Goal: Information Seeking & Learning: Learn about a topic

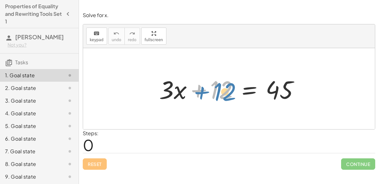
click at [224, 93] on div at bounding box center [231, 88] width 151 height 33
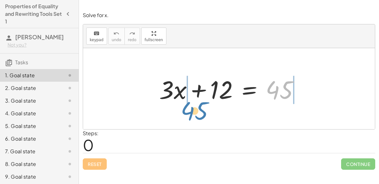
drag, startPoint x: 278, startPoint y: 93, endPoint x: 192, endPoint y: 115, distance: 88.2
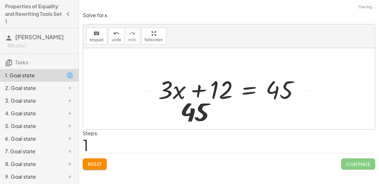
click at [192, 115] on div at bounding box center [229, 88] width 292 height 81
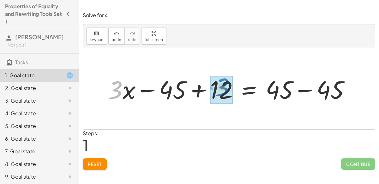
drag, startPoint x: 118, startPoint y: 91, endPoint x: 228, endPoint y: 88, distance: 110.0
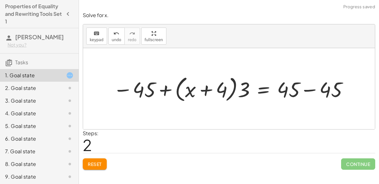
click at [164, 87] on div at bounding box center [231, 88] width 243 height 31
click at [202, 88] on div at bounding box center [231, 88] width 243 height 31
click at [231, 86] on div at bounding box center [231, 88] width 243 height 31
click at [233, 86] on div at bounding box center [231, 88] width 243 height 31
click at [235, 86] on div at bounding box center [231, 88] width 243 height 31
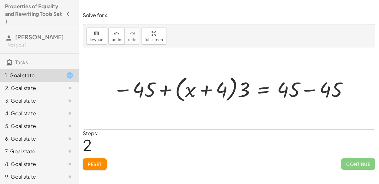
click at [178, 92] on div at bounding box center [231, 88] width 243 height 31
click at [96, 161] on span "Reset" at bounding box center [95, 164] width 14 height 6
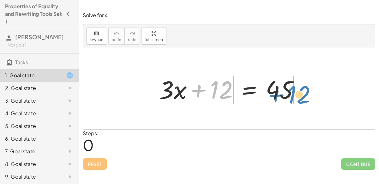
drag, startPoint x: 214, startPoint y: 94, endPoint x: 292, endPoint y: 98, distance: 78.8
click at [292, 98] on div at bounding box center [231, 88] width 151 height 33
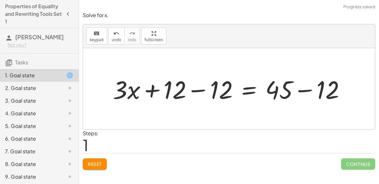
click at [203, 88] on div at bounding box center [232, 88] width 244 height 33
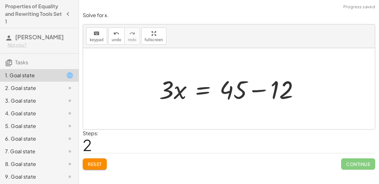
click at [254, 88] on div at bounding box center [231, 88] width 151 height 33
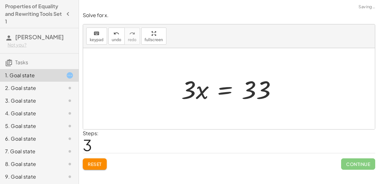
click at [167, 88] on div at bounding box center [229, 88] width 292 height 81
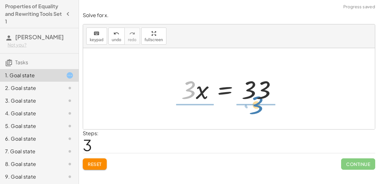
drag, startPoint x: 188, startPoint y: 90, endPoint x: 256, endPoint y: 105, distance: 69.5
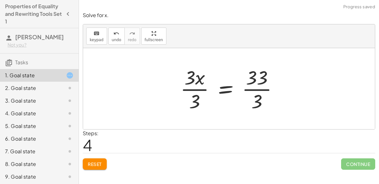
click at [191, 89] on div at bounding box center [231, 88] width 109 height 49
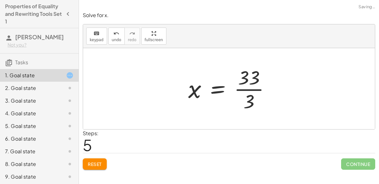
click at [257, 88] on div at bounding box center [231, 88] width 93 height 49
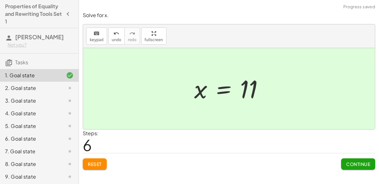
click at [359, 164] on span "Continue" at bounding box center [358, 164] width 24 height 6
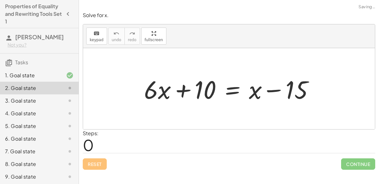
click at [185, 90] on div at bounding box center [231, 88] width 181 height 33
click at [270, 89] on div at bounding box center [231, 88] width 181 height 33
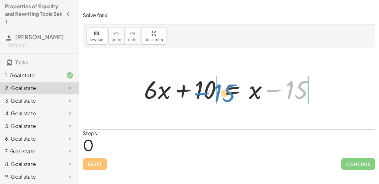
drag, startPoint x: 299, startPoint y: 91, endPoint x: 226, endPoint y: 94, distance: 72.7
click at [226, 94] on div at bounding box center [231, 88] width 181 height 33
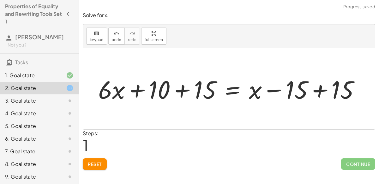
click at [322, 88] on div at bounding box center [231, 88] width 273 height 33
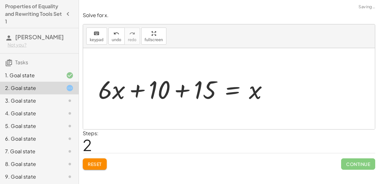
click at [185, 88] on div at bounding box center [185, 88] width 181 height 33
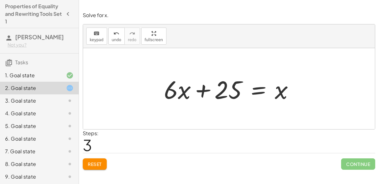
click at [88, 166] on button "Reset" at bounding box center [95, 163] width 24 height 11
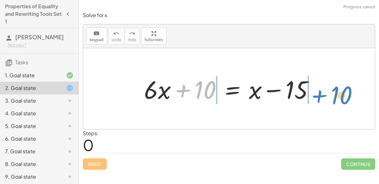
drag, startPoint x: 203, startPoint y: 91, endPoint x: 339, endPoint y: 96, distance: 135.9
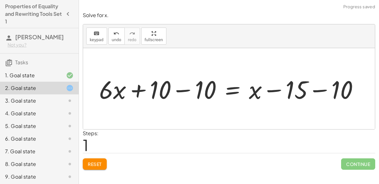
click at [186, 89] on div at bounding box center [231, 88] width 271 height 33
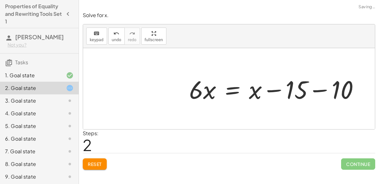
click at [318, 90] on div at bounding box center [276, 88] width 181 height 33
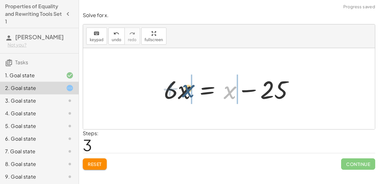
drag, startPoint x: 233, startPoint y: 90, endPoint x: 190, endPoint y: 89, distance: 42.7
click at [190, 89] on div at bounding box center [231, 88] width 141 height 33
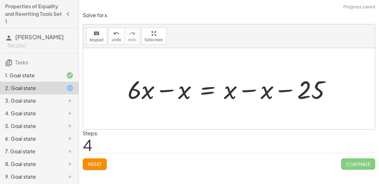
click at [253, 89] on div at bounding box center [231, 88] width 214 height 33
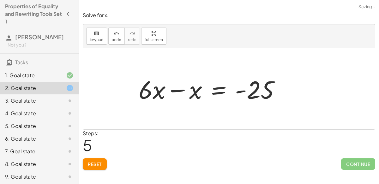
click at [166, 88] on div at bounding box center [212, 88] width 153 height 33
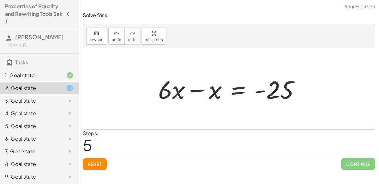
click at [190, 89] on div at bounding box center [231, 88] width 153 height 33
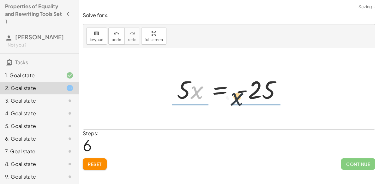
drag, startPoint x: 194, startPoint y: 95, endPoint x: 237, endPoint y: 101, distance: 43.8
click at [237, 101] on div at bounding box center [232, 88] width 116 height 33
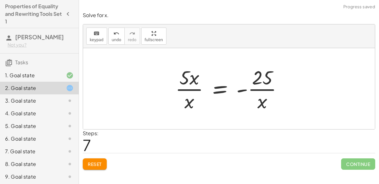
click at [259, 88] on div at bounding box center [231, 88] width 119 height 49
click at [193, 87] on div at bounding box center [231, 88] width 119 height 49
click at [194, 90] on div at bounding box center [231, 88] width 119 height 49
click at [242, 89] on div at bounding box center [231, 88] width 119 height 49
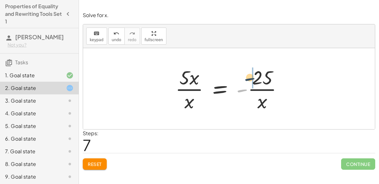
drag, startPoint x: 242, startPoint y: 89, endPoint x: 252, endPoint y: 76, distance: 16.3
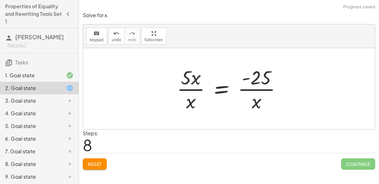
click at [254, 87] on div at bounding box center [232, 88] width 116 height 49
drag, startPoint x: 247, startPoint y: 77, endPoint x: 235, endPoint y: 93, distance: 19.6
click at [235, 93] on div at bounding box center [232, 88] width 116 height 49
drag, startPoint x: 246, startPoint y: 78, endPoint x: 256, endPoint y: 108, distance: 31.6
click at [256, 108] on div at bounding box center [232, 88] width 116 height 49
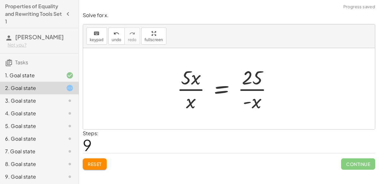
click at [255, 103] on div at bounding box center [227, 88] width 107 height 49
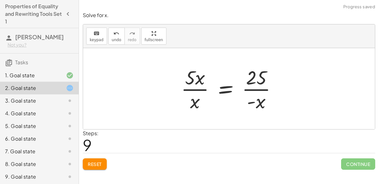
click at [260, 100] on div at bounding box center [231, 88] width 107 height 49
click at [194, 89] on div at bounding box center [231, 88] width 107 height 49
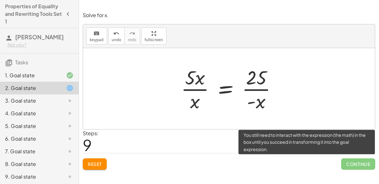
click at [367, 160] on span "Continue" at bounding box center [358, 163] width 34 height 11
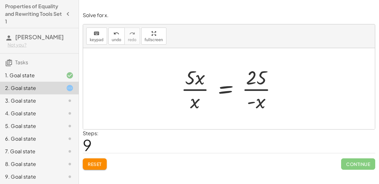
click at [94, 162] on span "Reset" at bounding box center [95, 164] width 14 height 6
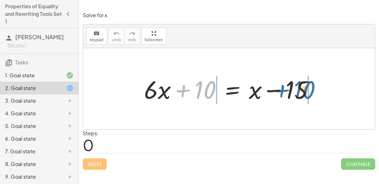
drag, startPoint x: 207, startPoint y: 92, endPoint x: 306, endPoint y: 92, distance: 99.2
click at [306, 92] on div at bounding box center [231, 88] width 181 height 33
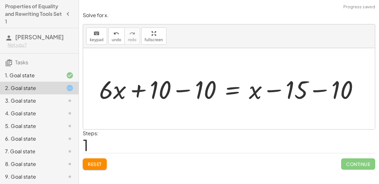
click at [323, 92] on div at bounding box center [231, 88] width 271 height 33
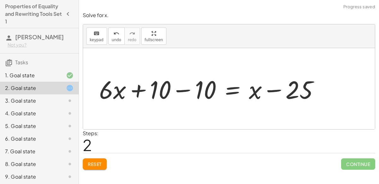
click at [188, 88] on div at bounding box center [211, 88] width 231 height 33
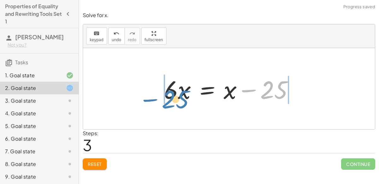
drag, startPoint x: 278, startPoint y: 91, endPoint x: 179, endPoint y: 100, distance: 99.3
click at [179, 100] on div at bounding box center [231, 88] width 141 height 33
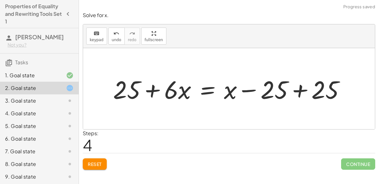
click at [297, 89] on div at bounding box center [231, 88] width 243 height 33
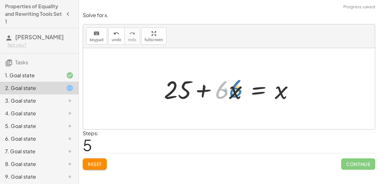
drag, startPoint x: 222, startPoint y: 97, endPoint x: 232, endPoint y: 96, distance: 9.8
click at [232, 96] on div at bounding box center [231, 88] width 141 height 33
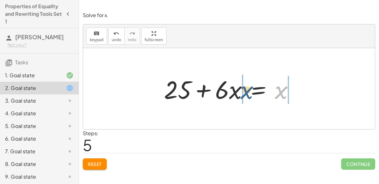
drag, startPoint x: 276, startPoint y: 92, endPoint x: 238, endPoint y: 93, distance: 37.6
click at [238, 93] on div at bounding box center [231, 88] width 141 height 33
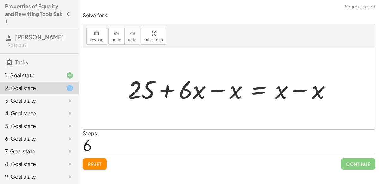
click at [295, 90] on div at bounding box center [231, 88] width 214 height 33
click at [221, 88] on div at bounding box center [213, 88] width 178 height 33
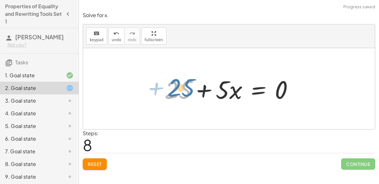
drag, startPoint x: 178, startPoint y: 87, endPoint x: 179, endPoint y: 83, distance: 3.4
click at [179, 83] on div at bounding box center [231, 88] width 140 height 33
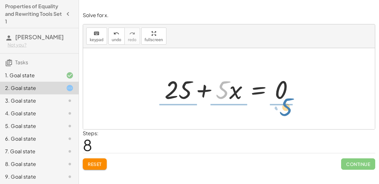
drag, startPoint x: 226, startPoint y: 95, endPoint x: 289, endPoint y: 112, distance: 65.4
click at [289, 112] on div "+ · 6 · x + 10 = + x − 15 + · 6 · x + 10 − 10 = + x − 15 − 10 + · 6 · x + 10 − …" at bounding box center [229, 88] width 292 height 81
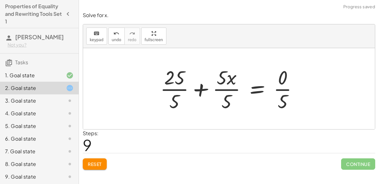
click at [169, 87] on div at bounding box center [231, 88] width 149 height 49
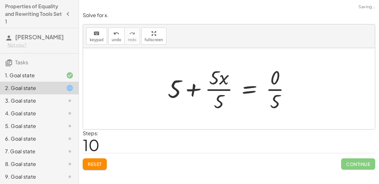
click at [214, 88] on div at bounding box center [232, 88] width 134 height 49
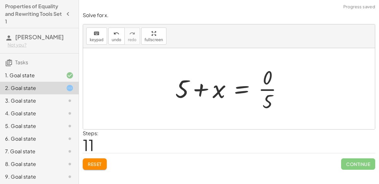
click at [198, 89] on div at bounding box center [231, 88] width 119 height 49
click at [267, 90] on div at bounding box center [231, 88] width 119 height 49
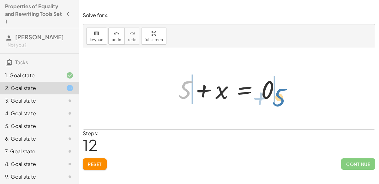
drag, startPoint x: 184, startPoint y: 87, endPoint x: 278, endPoint y: 93, distance: 95.0
click at [278, 93] on div at bounding box center [231, 88] width 113 height 33
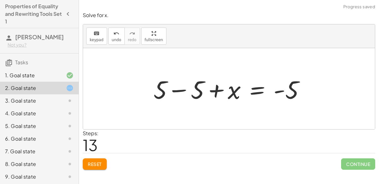
click at [167, 90] on div at bounding box center [231, 88] width 163 height 33
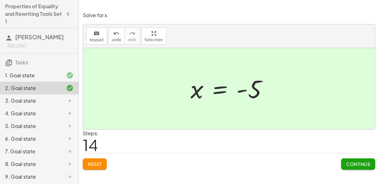
click at [350, 158] on button "Continue" at bounding box center [358, 163] width 34 height 11
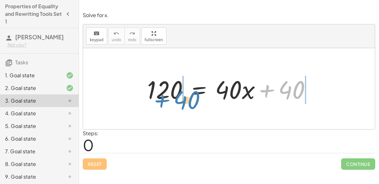
drag, startPoint x: 286, startPoint y: 92, endPoint x: 182, endPoint y: 103, distance: 104.8
click at [182, 103] on div at bounding box center [231, 88] width 175 height 33
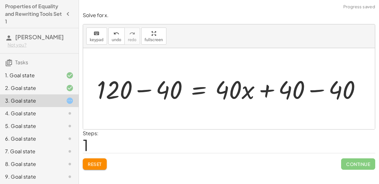
click at [271, 89] on div at bounding box center [231, 88] width 275 height 33
click at [318, 92] on div at bounding box center [231, 88] width 275 height 33
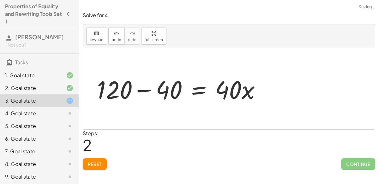
click at [140, 92] on div at bounding box center [181, 88] width 175 height 33
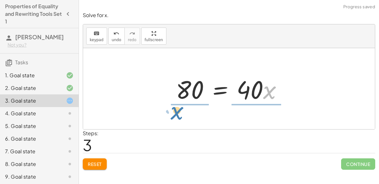
drag, startPoint x: 268, startPoint y: 91, endPoint x: 177, endPoint y: 113, distance: 93.6
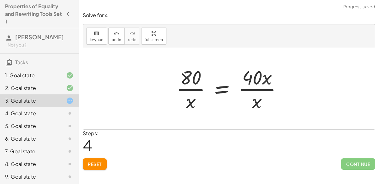
click at [257, 89] on div at bounding box center [231, 88] width 117 height 49
click at [198, 90] on div at bounding box center [231, 88] width 117 height 49
drag, startPoint x: 255, startPoint y: 102, endPoint x: 267, endPoint y: 85, distance: 21.2
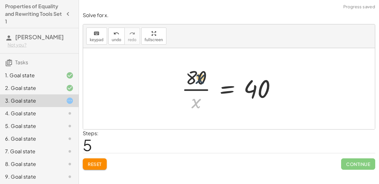
drag, startPoint x: 193, startPoint y: 105, endPoint x: 197, endPoint y: 80, distance: 25.0
click at [197, 80] on div at bounding box center [231, 88] width 106 height 49
drag, startPoint x: 195, startPoint y: 103, endPoint x: 266, endPoint y: 100, distance: 70.5
click at [266, 100] on div at bounding box center [231, 88] width 106 height 49
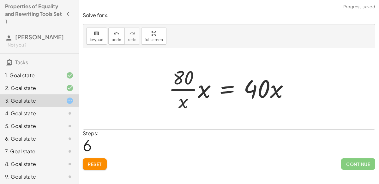
click at [201, 91] on div at bounding box center [232, 88] width 132 height 49
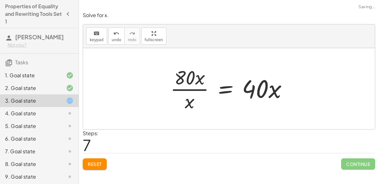
click at [186, 101] on div at bounding box center [231, 88] width 129 height 49
click at [189, 81] on div at bounding box center [231, 88] width 129 height 49
click at [272, 91] on div at bounding box center [231, 88] width 129 height 49
click at [252, 93] on div at bounding box center [231, 88] width 129 height 49
click at [104, 162] on button "Reset" at bounding box center [95, 163] width 24 height 11
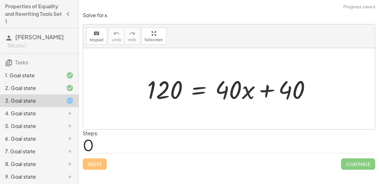
click at [41, 71] on div "1. Goal state" at bounding box center [39, 75] width 79 height 13
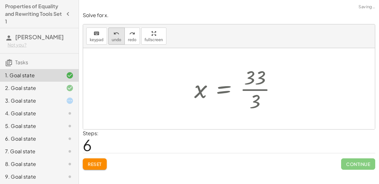
click at [113, 35] on icon "undo" at bounding box center [116, 34] width 6 height 8
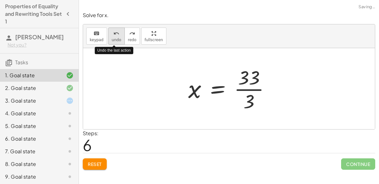
click at [113, 35] on icon "undo" at bounding box center [116, 34] width 6 height 8
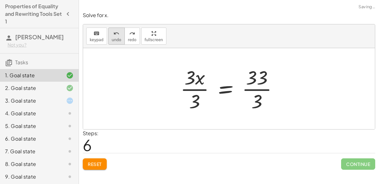
click at [108, 36] on button "undo undo" at bounding box center [116, 35] width 16 height 17
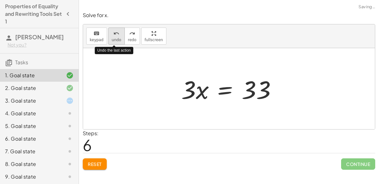
click at [108, 36] on button "undo undo" at bounding box center [116, 35] width 16 height 17
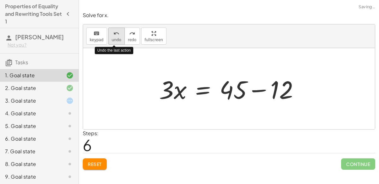
click at [108, 36] on button "undo undo" at bounding box center [116, 35] width 16 height 17
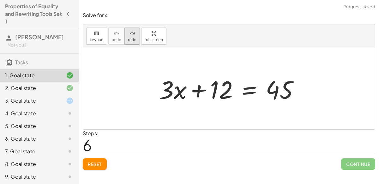
click at [129, 34] on icon "redo" at bounding box center [132, 34] width 6 height 8
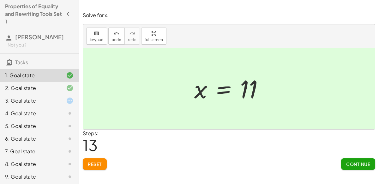
click at [30, 91] on div "2. Goal state" at bounding box center [30, 88] width 51 height 8
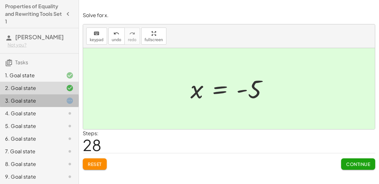
click at [55, 101] on div "3. Goal state" at bounding box center [30, 101] width 51 height 8
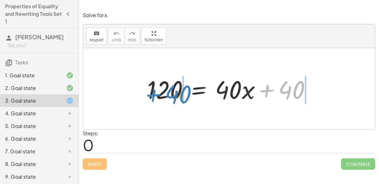
drag, startPoint x: 287, startPoint y: 89, endPoint x: 180, endPoint y: 93, distance: 107.2
click at [180, 93] on div at bounding box center [231, 88] width 175 height 33
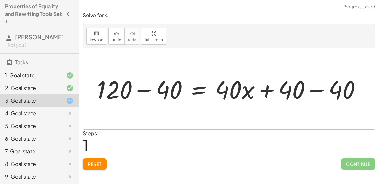
click at [322, 88] on div at bounding box center [231, 88] width 275 height 33
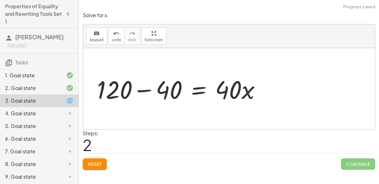
click at [148, 89] on div at bounding box center [181, 88] width 175 height 33
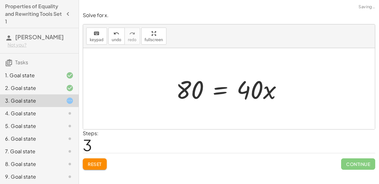
click at [167, 89] on div "120 = + · 40 · x + 40 + 120 − 40 = + · 40 · x + 40 − 40 + 120 − 40 = + · 40 · x…" at bounding box center [228, 89] width 125 height 36
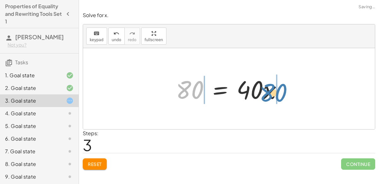
drag, startPoint x: 194, startPoint y: 90, endPoint x: 277, endPoint y: 93, distance: 83.8
click at [277, 93] on div at bounding box center [232, 88] width 118 height 33
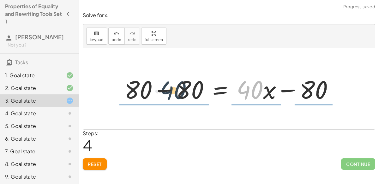
drag, startPoint x: 257, startPoint y: 87, endPoint x: 174, endPoint y: 88, distance: 82.8
click at [174, 88] on div at bounding box center [231, 88] width 220 height 33
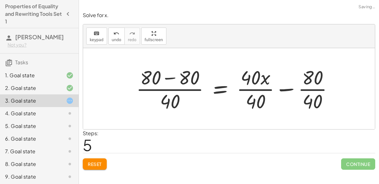
click at [171, 76] on div at bounding box center [237, 88] width 208 height 49
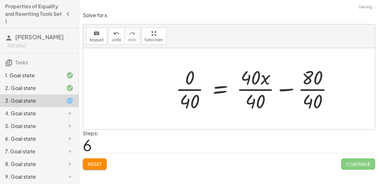
click at [307, 89] on div at bounding box center [256, 88] width 169 height 49
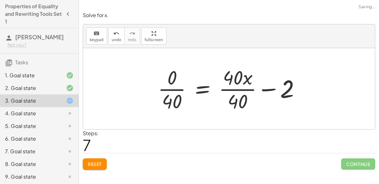
click at [239, 91] on div at bounding box center [232, 88] width 154 height 49
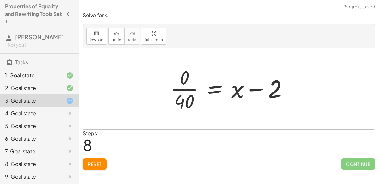
click at [253, 88] on div at bounding box center [231, 88] width 129 height 49
click at [189, 88] on div at bounding box center [231, 88] width 129 height 49
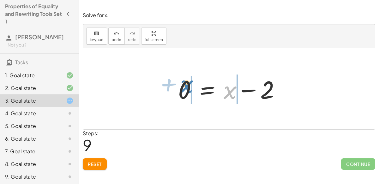
drag, startPoint x: 230, startPoint y: 93, endPoint x: 187, endPoint y: 87, distance: 43.1
click at [187, 87] on div at bounding box center [231, 88] width 113 height 33
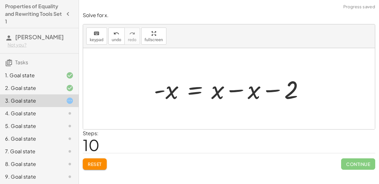
click at [235, 89] on div at bounding box center [232, 88] width 162 height 33
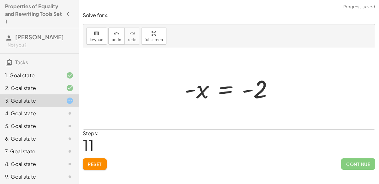
click at [247, 90] on div at bounding box center [231, 88] width 100 height 31
drag, startPoint x: 247, startPoint y: 90, endPoint x: 194, endPoint y: 90, distance: 53.4
click at [194, 90] on div at bounding box center [231, 88] width 100 height 31
drag, startPoint x: 192, startPoint y: 90, endPoint x: 252, endPoint y: 90, distance: 60.0
click at [252, 90] on div at bounding box center [231, 88] width 100 height 31
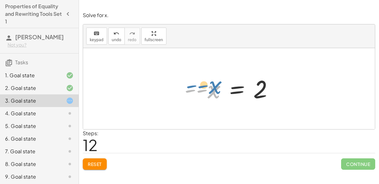
drag, startPoint x: 214, startPoint y: 89, endPoint x: 216, endPoint y: 86, distance: 4.1
click at [216, 86] on div at bounding box center [231, 88] width 100 height 31
click at [98, 162] on span "Reset" at bounding box center [95, 164] width 14 height 6
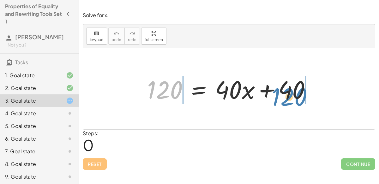
drag, startPoint x: 170, startPoint y: 90, endPoint x: 294, endPoint y: 97, distance: 124.7
click at [294, 97] on div at bounding box center [231, 88] width 175 height 33
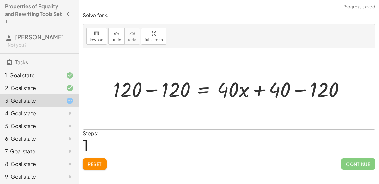
click at [301, 88] on div at bounding box center [231, 88] width 243 height 27
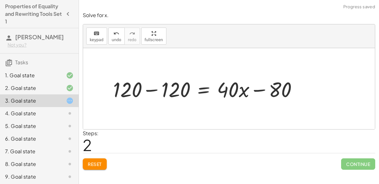
click at [155, 90] on div at bounding box center [208, 88] width 196 height 27
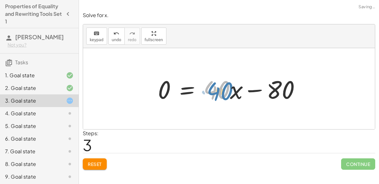
click at [225, 89] on div at bounding box center [232, 88] width 154 height 33
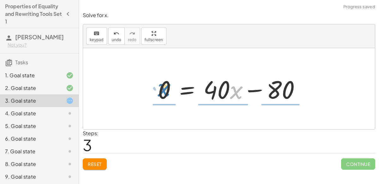
drag, startPoint x: 237, startPoint y: 88, endPoint x: 164, endPoint y: 86, distance: 72.7
click at [164, 86] on div at bounding box center [232, 88] width 154 height 33
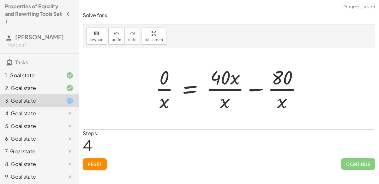
click at [226, 88] on div at bounding box center [231, 88] width 159 height 49
drag, startPoint x: 226, startPoint y: 78, endPoint x: 211, endPoint y: 96, distance: 23.4
click at [211, 96] on div at bounding box center [231, 88] width 159 height 49
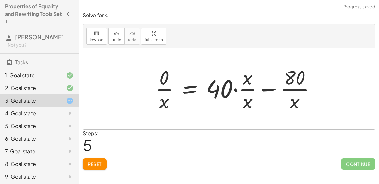
click at [249, 97] on div at bounding box center [237, 88] width 171 height 49
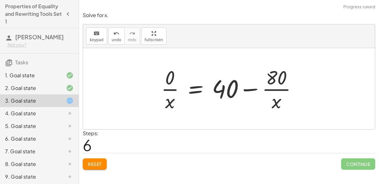
click at [246, 89] on div at bounding box center [232, 88] width 148 height 49
click at [277, 87] on div at bounding box center [232, 88] width 148 height 49
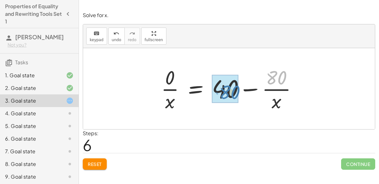
drag, startPoint x: 277, startPoint y: 78, endPoint x: 228, endPoint y: 94, distance: 51.1
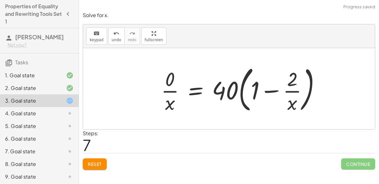
click at [270, 89] on div at bounding box center [243, 88] width 171 height 52
click at [293, 89] on div at bounding box center [243, 88] width 171 height 52
click at [241, 91] on div at bounding box center [243, 88] width 171 height 52
click at [310, 90] on div at bounding box center [243, 88] width 171 height 52
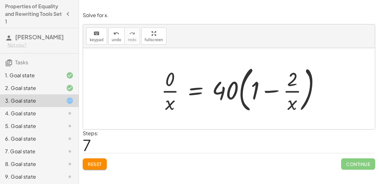
click at [97, 161] on span "Reset" at bounding box center [95, 164] width 14 height 6
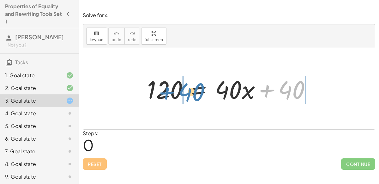
drag, startPoint x: 296, startPoint y: 90, endPoint x: 197, endPoint y: 92, distance: 98.6
click at [197, 92] on div at bounding box center [231, 88] width 175 height 33
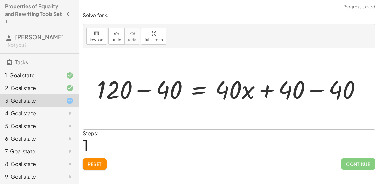
click at [311, 88] on div at bounding box center [231, 88] width 275 height 33
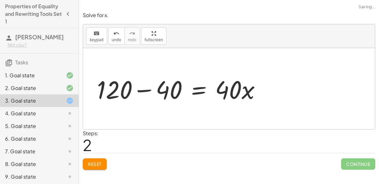
click at [149, 88] on div at bounding box center [181, 88] width 175 height 33
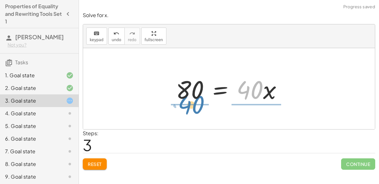
drag, startPoint x: 261, startPoint y: 88, endPoint x: 202, endPoint y: 102, distance: 60.5
click at [202, 102] on div at bounding box center [232, 88] width 118 height 33
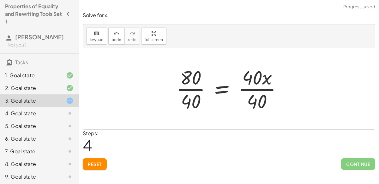
click at [266, 89] on div at bounding box center [231, 88] width 117 height 49
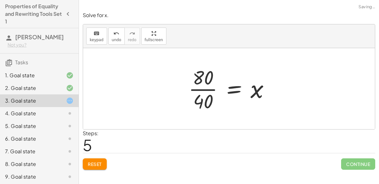
click at [200, 88] on div at bounding box center [231, 88] width 92 height 49
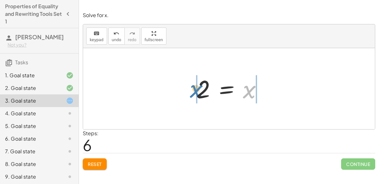
drag, startPoint x: 249, startPoint y: 93, endPoint x: 196, endPoint y: 92, distance: 52.8
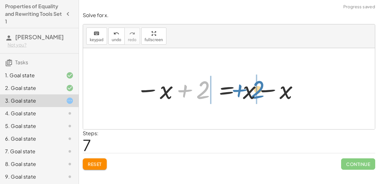
drag, startPoint x: 203, startPoint y: 92, endPoint x: 258, endPoint y: 92, distance: 55.0
click at [258, 92] on div at bounding box center [218, 88] width 170 height 33
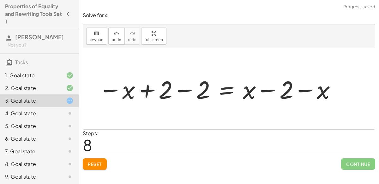
click at [267, 88] on div at bounding box center [217, 88] width 245 height 33
drag, startPoint x: 306, startPoint y: 89, endPoint x: 258, endPoint y: 91, distance: 47.4
click at [258, 91] on div at bounding box center [217, 88] width 245 height 33
click at [270, 90] on div at bounding box center [217, 88] width 245 height 33
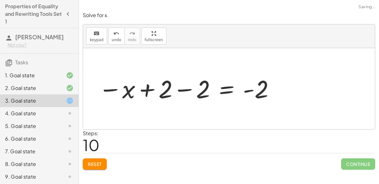
click at [182, 89] on div at bounding box center [186, 88] width 183 height 31
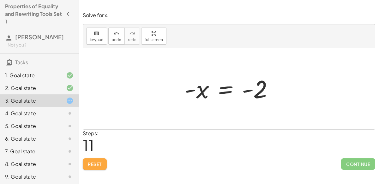
click at [100, 164] on span "Reset" at bounding box center [95, 164] width 14 height 6
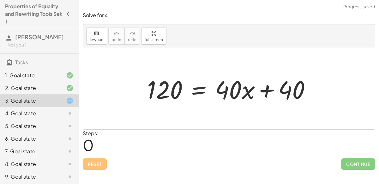
click at [199, 89] on div at bounding box center [231, 88] width 175 height 33
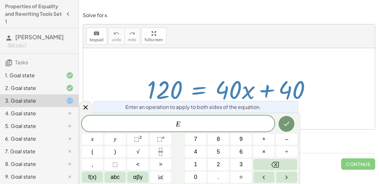
click at [329, 89] on div at bounding box center [229, 88] width 292 height 81
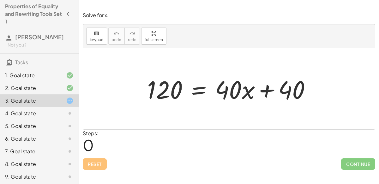
click at [266, 92] on div at bounding box center [231, 88] width 175 height 33
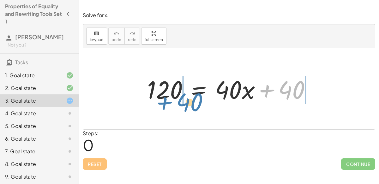
drag, startPoint x: 289, startPoint y: 92, endPoint x: 187, endPoint y: 104, distance: 103.1
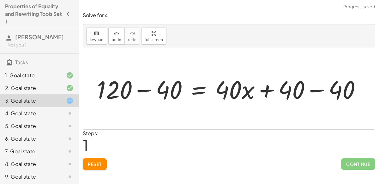
click at [310, 88] on div at bounding box center [231, 88] width 275 height 33
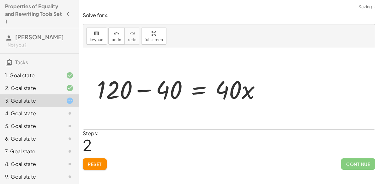
click at [142, 89] on div at bounding box center [181, 88] width 175 height 33
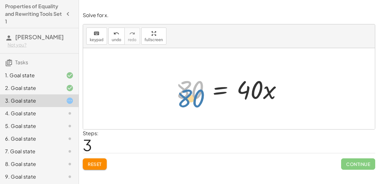
drag, startPoint x: 184, startPoint y: 92, endPoint x: 184, endPoint y: 100, distance: 8.5
click at [184, 100] on div at bounding box center [232, 88] width 118 height 33
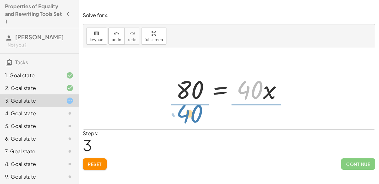
drag, startPoint x: 251, startPoint y: 92, endPoint x: 191, endPoint y: 115, distance: 64.7
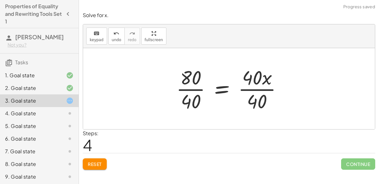
click at [261, 88] on div at bounding box center [231, 88] width 117 height 49
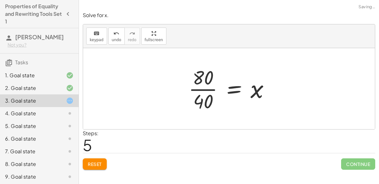
click at [189, 86] on div at bounding box center [231, 88] width 92 height 49
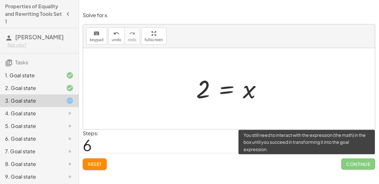
click at [355, 165] on span "Continue" at bounding box center [358, 163] width 34 height 11
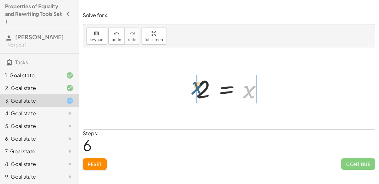
drag, startPoint x: 252, startPoint y: 91, endPoint x: 200, endPoint y: 87, distance: 52.6
click at [200, 87] on div at bounding box center [231, 88] width 77 height 31
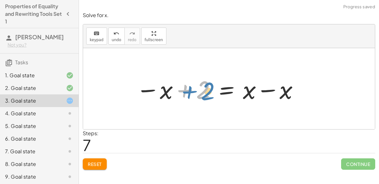
click at [202, 90] on div at bounding box center [218, 88] width 170 height 33
click at [263, 89] on div at bounding box center [218, 88] width 170 height 33
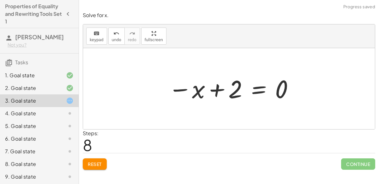
click at [178, 89] on div at bounding box center [231, 88] width 133 height 31
click at [91, 163] on span "Reset" at bounding box center [95, 164] width 14 height 6
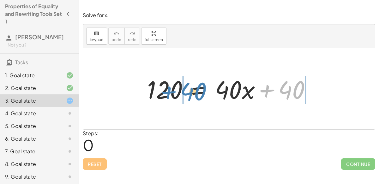
drag, startPoint x: 265, startPoint y: 90, endPoint x: 148, endPoint y: 92, distance: 117.2
click at [148, 92] on div at bounding box center [231, 88] width 175 height 33
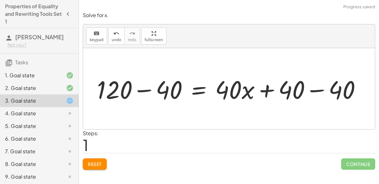
click at [154, 89] on div at bounding box center [231, 88] width 275 height 33
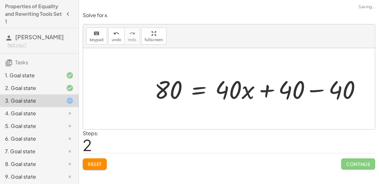
click at [314, 91] on div at bounding box center [260, 88] width 218 height 33
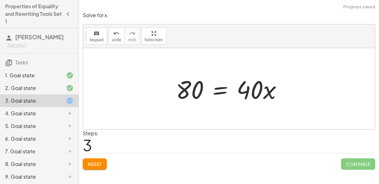
click at [264, 88] on div at bounding box center [232, 88] width 118 height 33
drag, startPoint x: 255, startPoint y: 89, endPoint x: 247, endPoint y: 120, distance: 32.3
click at [247, 120] on div "120 = + · 40 · x + 40 + 120 − 40 = + · 40 · x + 40 − 40 80 = + · 40 · x + 40 − …" at bounding box center [229, 88] width 292 height 81
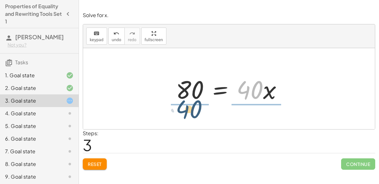
drag, startPoint x: 246, startPoint y: 90, endPoint x: 185, endPoint y: 112, distance: 65.4
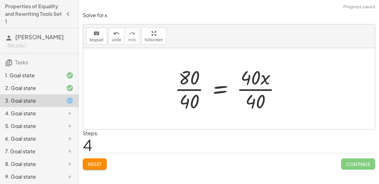
click at [192, 92] on div at bounding box center [230, 88] width 117 height 49
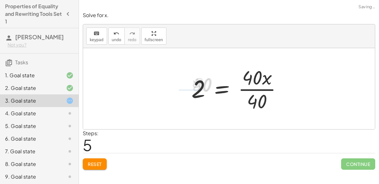
click at [259, 84] on div at bounding box center [239, 88] width 102 height 49
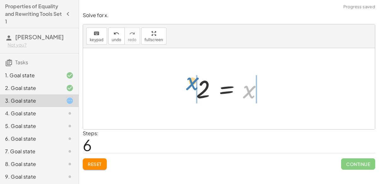
drag, startPoint x: 250, startPoint y: 88, endPoint x: 192, endPoint y: 80, distance: 58.0
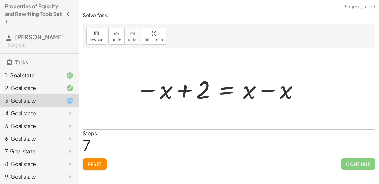
click at [189, 86] on div at bounding box center [218, 88] width 170 height 33
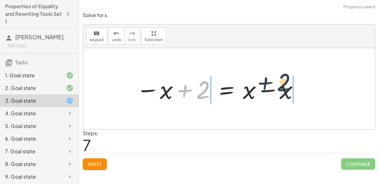
drag, startPoint x: 206, startPoint y: 92, endPoint x: 290, endPoint y: 85, distance: 84.0
click at [290, 85] on div at bounding box center [218, 88] width 170 height 33
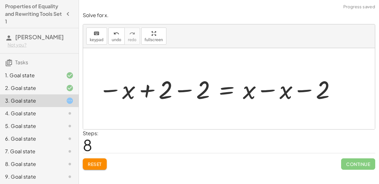
click at [278, 89] on div at bounding box center [217, 88] width 245 height 33
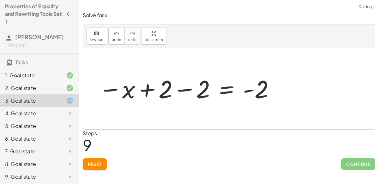
click at [190, 84] on div at bounding box center [186, 88] width 183 height 31
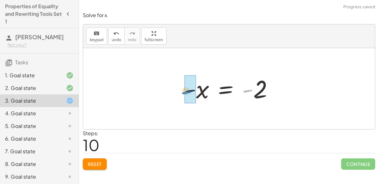
drag, startPoint x: 247, startPoint y: 89, endPoint x: 186, endPoint y: 91, distance: 61.6
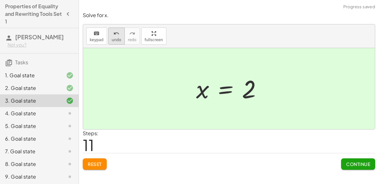
click at [108, 33] on button "undo undo" at bounding box center [116, 35] width 16 height 17
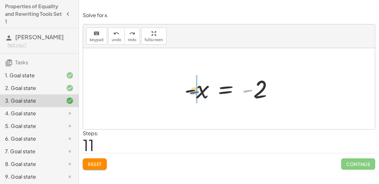
drag, startPoint x: 249, startPoint y: 88, endPoint x: 194, endPoint y: 90, distance: 54.4
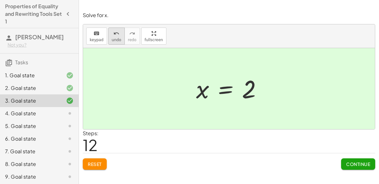
click at [115, 33] on icon "undo" at bounding box center [116, 34] width 6 height 8
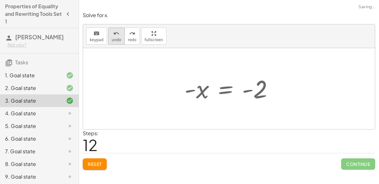
click at [115, 33] on icon "undo" at bounding box center [116, 34] width 6 height 8
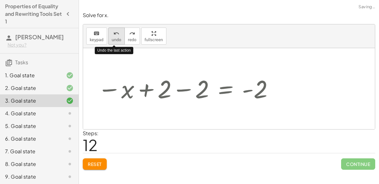
click at [115, 33] on icon "undo" at bounding box center [116, 34] width 6 height 8
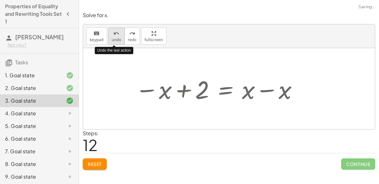
click at [115, 33] on icon "undo" at bounding box center [116, 34] width 6 height 8
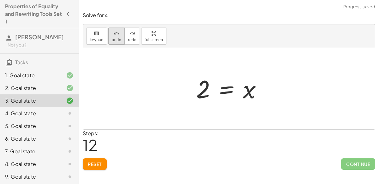
click at [113, 33] on icon "undo" at bounding box center [116, 34] width 6 height 8
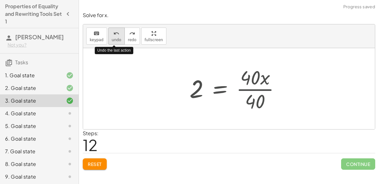
click at [113, 33] on icon "undo" at bounding box center [116, 34] width 6 height 8
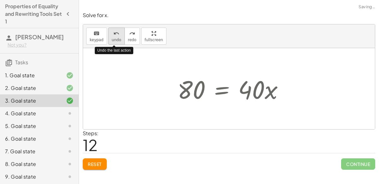
click at [113, 34] on icon "undo" at bounding box center [116, 34] width 6 height 8
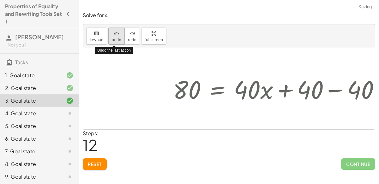
click at [113, 34] on icon "undo" at bounding box center [116, 34] width 6 height 8
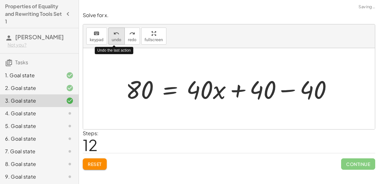
click at [112, 34] on div "undo" at bounding box center [116, 33] width 9 height 8
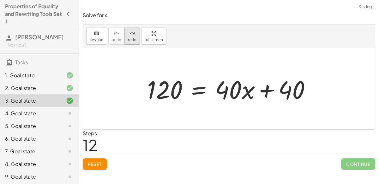
click at [124, 40] on button "redo redo" at bounding box center [131, 35] width 15 height 17
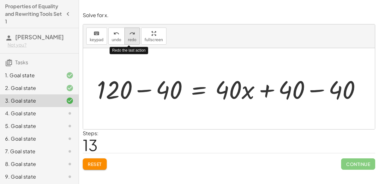
click at [124, 41] on button "redo redo" at bounding box center [131, 35] width 15 height 17
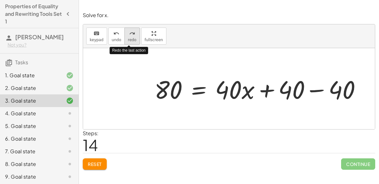
click at [124, 41] on button "redo redo" at bounding box center [131, 35] width 15 height 17
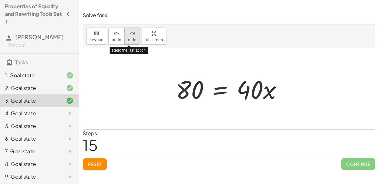
click at [124, 41] on button "redo redo" at bounding box center [131, 35] width 15 height 17
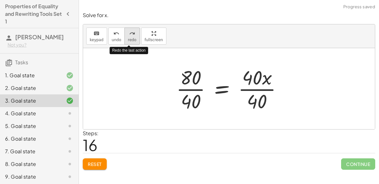
click at [124, 41] on button "redo redo" at bounding box center [131, 35] width 15 height 17
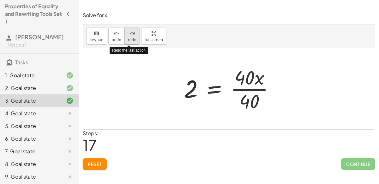
click at [124, 41] on button "redo redo" at bounding box center [131, 35] width 15 height 17
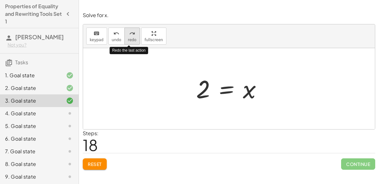
click at [124, 41] on button "redo redo" at bounding box center [131, 35] width 15 height 17
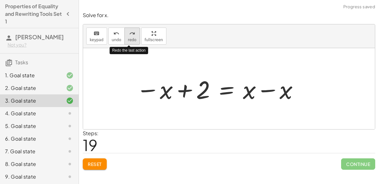
click at [124, 41] on button "redo redo" at bounding box center [131, 35] width 15 height 17
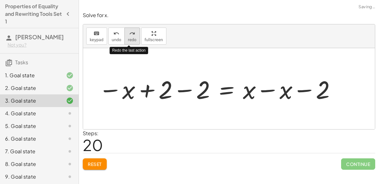
click at [124, 41] on button "redo redo" at bounding box center [131, 35] width 15 height 17
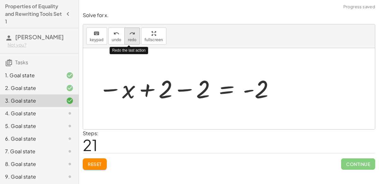
click at [124, 41] on button "redo redo" at bounding box center [131, 35] width 15 height 17
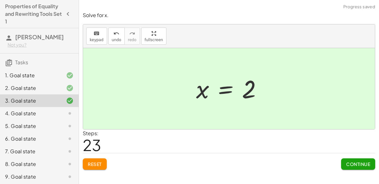
click at [45, 112] on div "4. Goal state" at bounding box center [30, 113] width 51 height 8
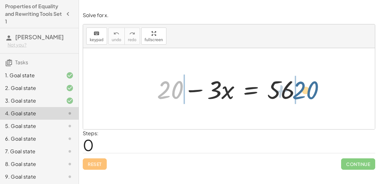
drag, startPoint x: 171, startPoint y: 86, endPoint x: 307, endPoint y: 87, distance: 136.2
click at [307, 87] on div at bounding box center [231, 88] width 155 height 33
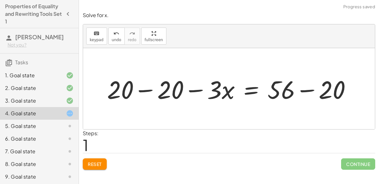
click at [309, 91] on div at bounding box center [232, 88] width 256 height 33
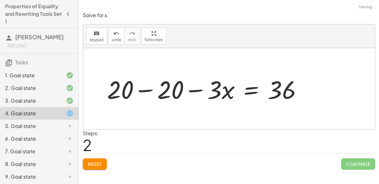
click at [148, 89] on div at bounding box center [207, 88] width 206 height 33
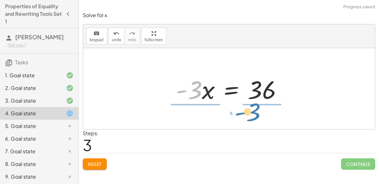
drag, startPoint x: 197, startPoint y: 92, endPoint x: 256, endPoint y: 113, distance: 62.2
click at [256, 113] on div "+ 20 − · 3 · x = 56 + 20 − 20 − · 3 · x = + 56 − 20 + 20 − 20 − · 3 · x = 36 + …" at bounding box center [229, 88] width 292 height 81
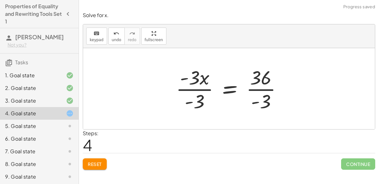
click at [202, 89] on div at bounding box center [231, 88] width 117 height 49
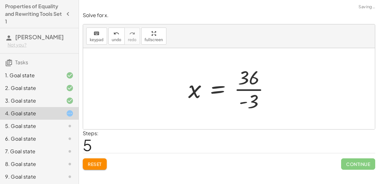
click at [255, 86] on div at bounding box center [231, 88] width 93 height 49
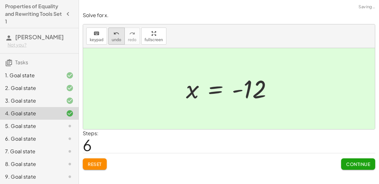
click at [116, 38] on span "undo" at bounding box center [116, 40] width 9 height 4
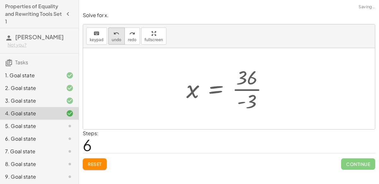
click at [116, 38] on span "undo" at bounding box center [116, 40] width 9 height 4
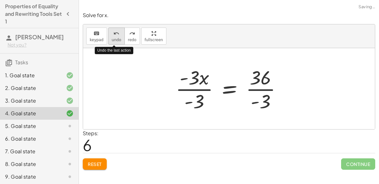
click at [116, 38] on span "undo" at bounding box center [116, 40] width 9 height 4
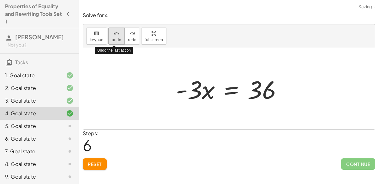
click at [116, 38] on span "undo" at bounding box center [116, 40] width 9 height 4
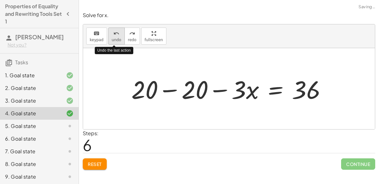
click at [116, 38] on span "undo" at bounding box center [116, 40] width 9 height 4
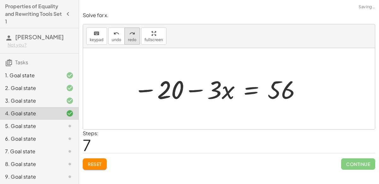
click at [124, 35] on button "redo redo" at bounding box center [131, 35] width 15 height 17
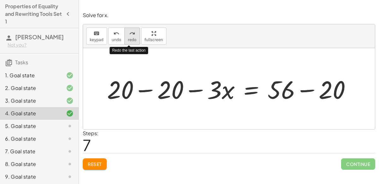
click at [124, 35] on button "redo redo" at bounding box center [131, 35] width 15 height 17
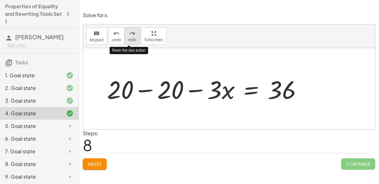
click at [124, 35] on button "redo redo" at bounding box center [131, 35] width 15 height 17
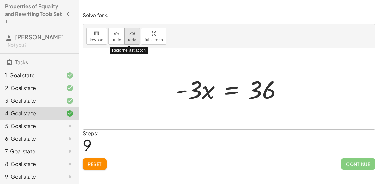
click at [124, 35] on button "redo redo" at bounding box center [131, 35] width 15 height 17
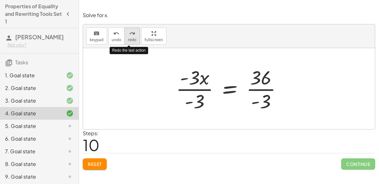
click at [124, 35] on button "redo redo" at bounding box center [131, 35] width 15 height 17
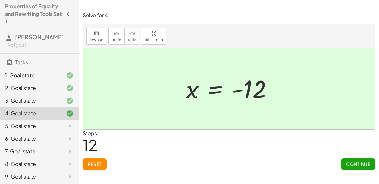
click at [40, 122] on div "5. Goal state" at bounding box center [30, 126] width 51 height 8
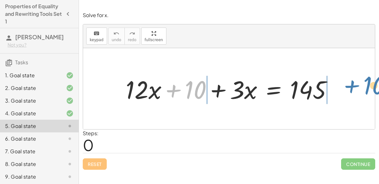
drag, startPoint x: 196, startPoint y: 91, endPoint x: 373, endPoint y: 85, distance: 177.0
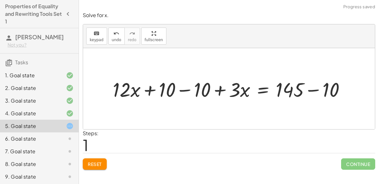
click at [182, 90] on div at bounding box center [232, 89] width 244 height 26
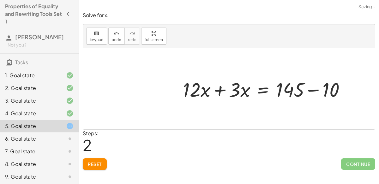
click at [312, 89] on div at bounding box center [267, 89] width 174 height 26
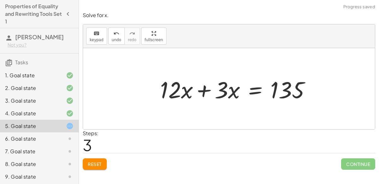
click at [220, 91] on div at bounding box center [235, 88] width 173 height 33
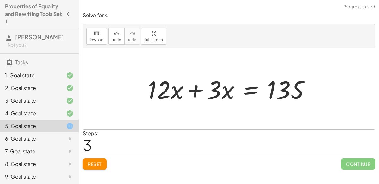
click at [194, 90] on div at bounding box center [231, 88] width 173 height 33
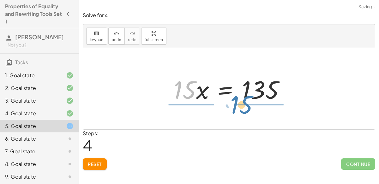
drag, startPoint x: 185, startPoint y: 90, endPoint x: 242, endPoint y: 105, distance: 59.0
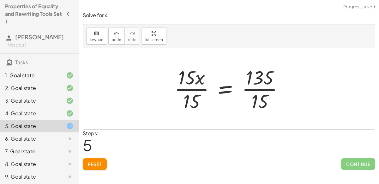
click at [190, 91] on div at bounding box center [231, 88] width 121 height 49
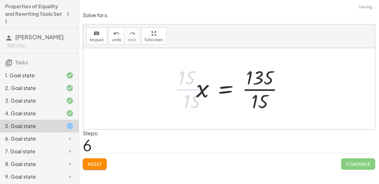
click at [267, 90] on div at bounding box center [242, 88] width 99 height 49
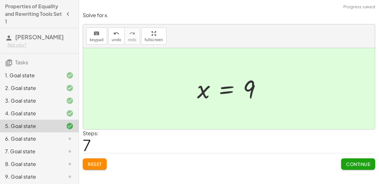
click at [64, 138] on div at bounding box center [65, 139] width 18 height 8
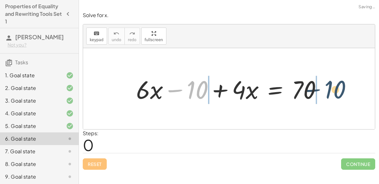
drag, startPoint x: 197, startPoint y: 86, endPoint x: 341, endPoint y: 84, distance: 144.1
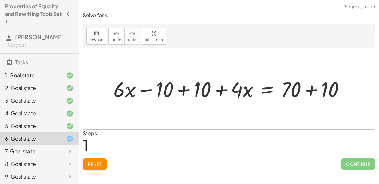
click at [182, 90] on div at bounding box center [231, 89] width 243 height 28
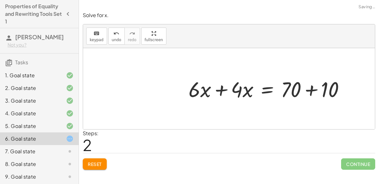
click at [312, 88] on div at bounding box center [269, 89] width 168 height 28
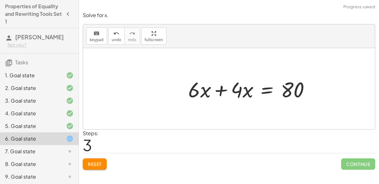
click at [221, 91] on div at bounding box center [247, 88] width 155 height 33
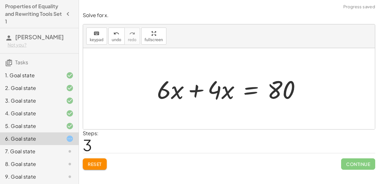
click at [200, 89] on div at bounding box center [231, 88] width 155 height 33
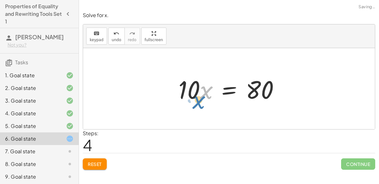
drag, startPoint x: 210, startPoint y: 91, endPoint x: 202, endPoint y: 97, distance: 10.3
click at [202, 97] on div at bounding box center [231, 88] width 112 height 33
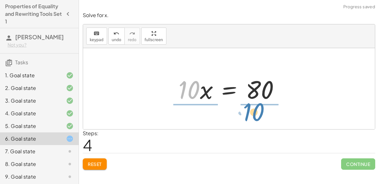
drag, startPoint x: 190, startPoint y: 88, endPoint x: 260, endPoint y: 110, distance: 72.7
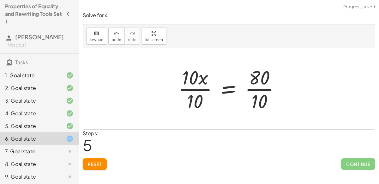
click at [265, 89] on div at bounding box center [231, 88] width 113 height 49
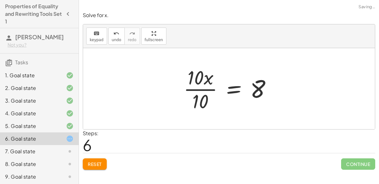
click at [207, 88] on div at bounding box center [230, 88] width 100 height 49
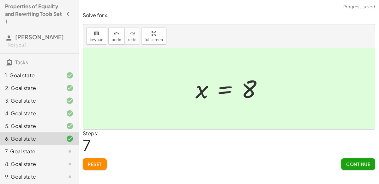
click at [19, 153] on div "7. Goal state" at bounding box center [30, 151] width 51 height 8
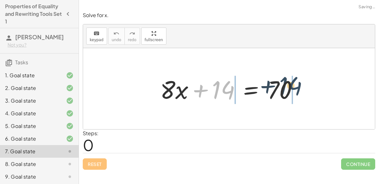
drag, startPoint x: 224, startPoint y: 89, endPoint x: 294, endPoint y: 86, distance: 70.2
click at [294, 86] on div at bounding box center [231, 88] width 149 height 33
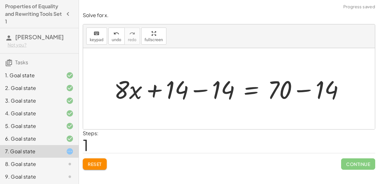
click at [197, 90] on div at bounding box center [231, 88] width 241 height 33
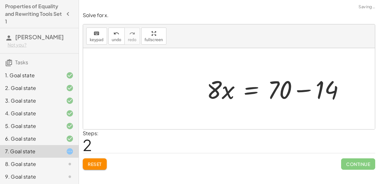
click at [299, 90] on div at bounding box center [277, 88] width 149 height 33
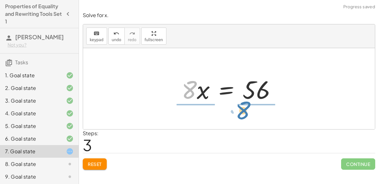
drag, startPoint x: 194, startPoint y: 88, endPoint x: 250, endPoint y: 108, distance: 59.4
click at [250, 108] on div "+ · 8 · x + 14 = 70 + · 8 · x + 14 − 14 = + 70 − 14 + · 8 · x + 0 = + 70 − 14 ·…" at bounding box center [229, 88] width 292 height 81
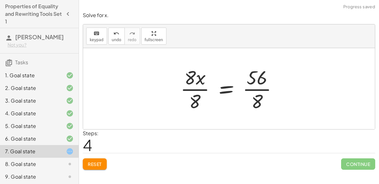
click at [254, 91] on div at bounding box center [231, 88] width 108 height 49
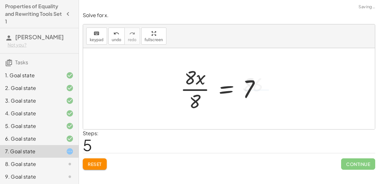
click at [199, 87] on div at bounding box center [222, 88] width 91 height 49
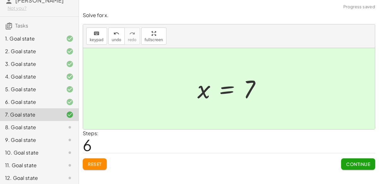
scroll to position [39, 0]
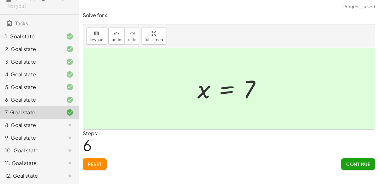
click at [55, 124] on div "8. Goal state" at bounding box center [30, 125] width 51 height 8
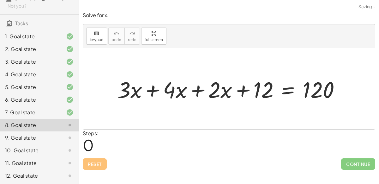
click at [151, 91] on div at bounding box center [231, 88] width 234 height 29
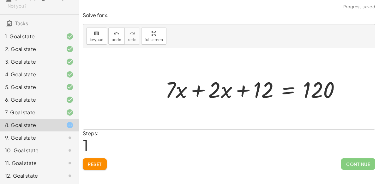
click at [199, 89] on div at bounding box center [255, 88] width 186 height 29
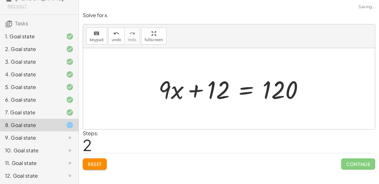
click at [240, 91] on div at bounding box center [233, 88] width 157 height 33
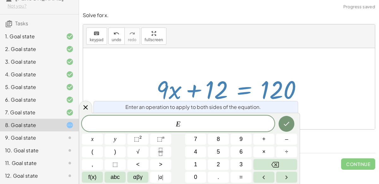
click at [192, 87] on div at bounding box center [231, 88] width 157 height 33
click at [198, 73] on div at bounding box center [231, 88] width 157 height 33
click at [86, 110] on icon at bounding box center [86, 107] width 8 height 8
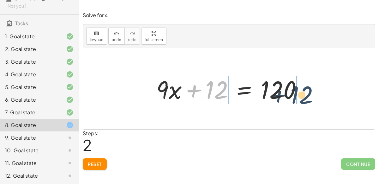
drag, startPoint x: 211, startPoint y: 92, endPoint x: 302, endPoint y: 97, distance: 91.1
click at [302, 97] on div at bounding box center [231, 88] width 157 height 33
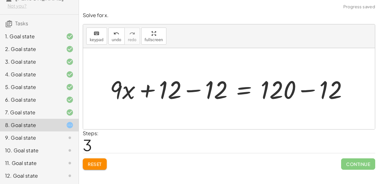
click at [301, 89] on div at bounding box center [231, 88] width 249 height 33
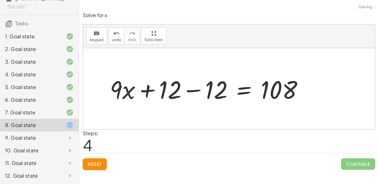
click at [200, 90] on div at bounding box center [209, 88] width 204 height 33
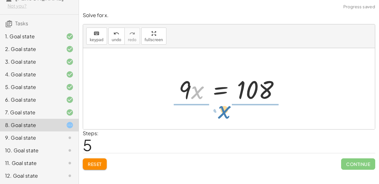
drag, startPoint x: 191, startPoint y: 88, endPoint x: 220, endPoint y: 106, distance: 34.1
click at [220, 106] on div "+ · 3 · x + · 4 · x + · 2 · x + 12 = 120 + · 7 · x + · 2 · x + 12 = 120 + · 9 ·…" at bounding box center [229, 88] width 292 height 81
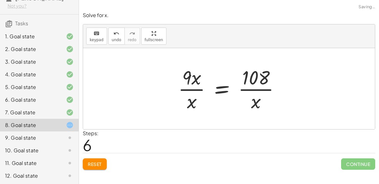
click at [257, 88] on div at bounding box center [231, 88] width 113 height 49
click at [246, 90] on div at bounding box center [231, 88] width 113 height 49
drag, startPoint x: 257, startPoint y: 101, endPoint x: 267, endPoint y: 99, distance: 10.0
click at [267, 99] on div at bounding box center [231, 88] width 113 height 49
click at [102, 165] on span "Reset" at bounding box center [95, 164] width 14 height 6
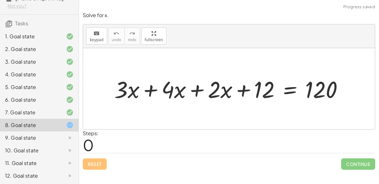
click at [150, 86] on div at bounding box center [231, 88] width 240 height 30
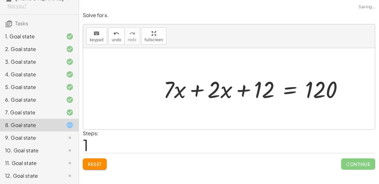
click at [195, 91] on div at bounding box center [255, 88] width 191 height 30
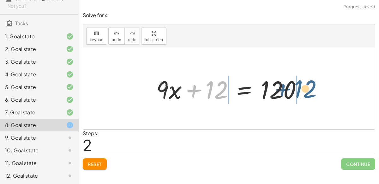
drag, startPoint x: 219, startPoint y: 90, endPoint x: 308, endPoint y: 89, distance: 89.1
click at [308, 89] on div at bounding box center [231, 88] width 157 height 33
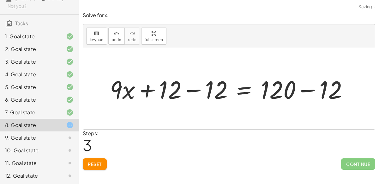
click at [308, 91] on div at bounding box center [231, 88] width 249 height 33
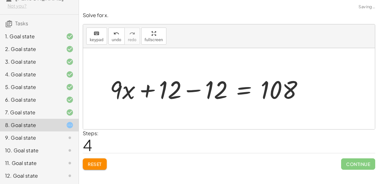
click at [196, 87] on div at bounding box center [209, 88] width 204 height 33
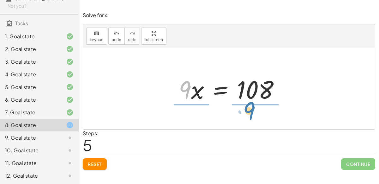
drag, startPoint x: 186, startPoint y: 89, endPoint x: 253, endPoint y: 109, distance: 69.9
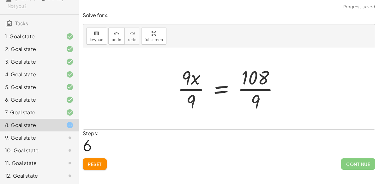
click at [261, 89] on div at bounding box center [230, 88] width 113 height 49
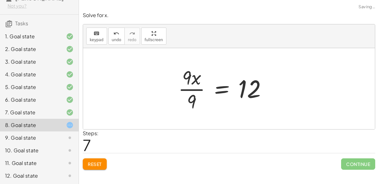
click at [188, 87] on div at bounding box center [225, 88] width 100 height 49
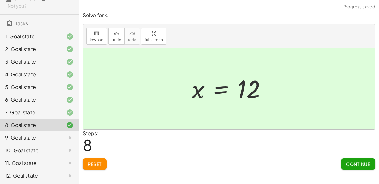
click at [15, 134] on div "9. Goal state" at bounding box center [30, 138] width 51 height 8
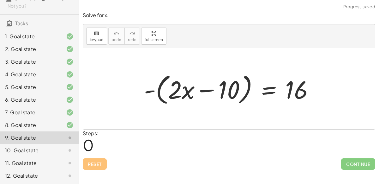
click at [156, 94] on div at bounding box center [231, 88] width 181 height 36
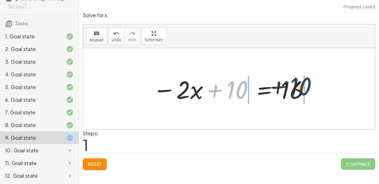
drag, startPoint x: 238, startPoint y: 88, endPoint x: 311, endPoint y: 86, distance: 72.4
click at [311, 86] on div at bounding box center [231, 88] width 164 height 33
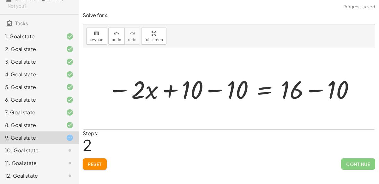
click at [311, 90] on div at bounding box center [232, 88] width 254 height 33
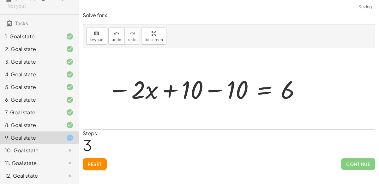
click at [221, 89] on div at bounding box center [205, 88] width 200 height 33
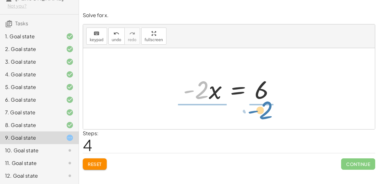
drag, startPoint x: 202, startPoint y: 90, endPoint x: 267, endPoint y: 108, distance: 67.8
click at [267, 108] on div "- ( + · 2 · x − 10 ) = 16 − · 2 · x + 10 = 16 − · 2 · x + 10 − 10 = + 16 − 10 −…" at bounding box center [229, 88] width 292 height 81
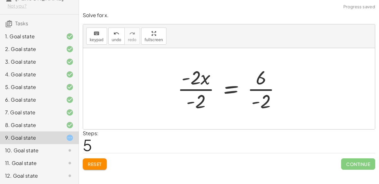
click at [264, 90] on div at bounding box center [231, 88] width 115 height 49
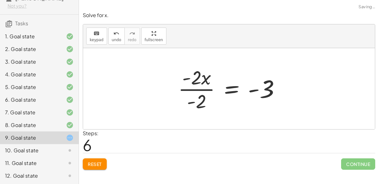
click at [208, 88] on div at bounding box center [231, 88] width 113 height 49
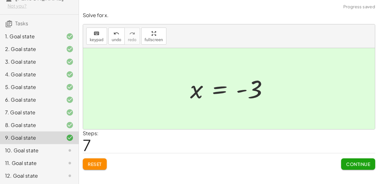
click at [67, 148] on icon at bounding box center [70, 150] width 8 height 8
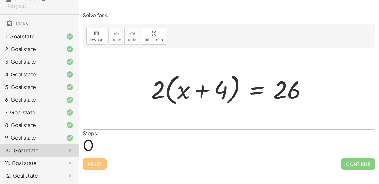
click at [166, 91] on div at bounding box center [231, 88] width 167 height 36
click at [168, 91] on div at bounding box center [231, 88] width 167 height 36
drag, startPoint x: 157, startPoint y: 88, endPoint x: 185, endPoint y: 91, distance: 28.2
click at [185, 91] on div at bounding box center [231, 88] width 167 height 36
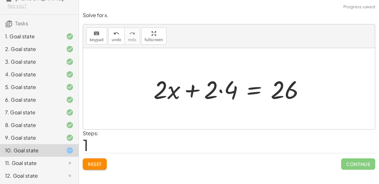
click at [195, 88] on div at bounding box center [231, 88] width 162 height 33
click at [219, 91] on div at bounding box center [231, 88] width 162 height 33
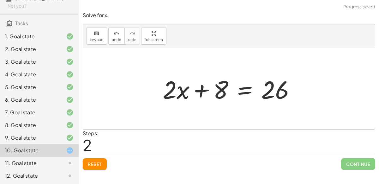
click at [233, 92] on div at bounding box center [232, 88] width 144 height 33
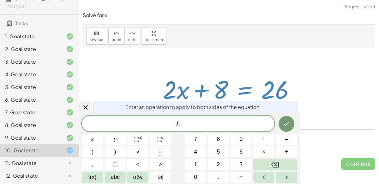
click at [205, 71] on div "· 2 · ( + x + 4 ) = 26 + · 2 · x + · 2 · 4 = 26 + x + = 26 · 2 · 8" at bounding box center [229, 89] width 152 height 36
click at [89, 107] on icon at bounding box center [86, 107] width 8 height 8
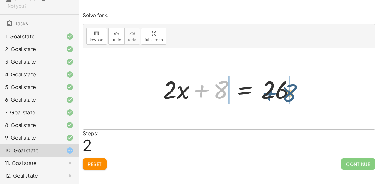
drag, startPoint x: 215, startPoint y: 91, endPoint x: 286, endPoint y: 94, distance: 70.8
click at [286, 94] on div at bounding box center [232, 88] width 144 height 33
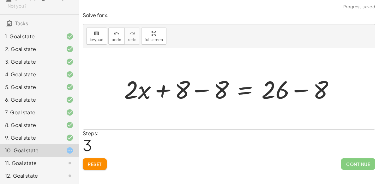
click at [203, 92] on div at bounding box center [231, 88] width 221 height 33
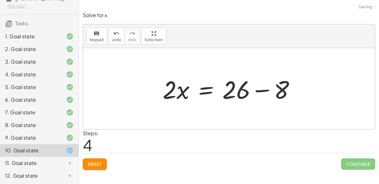
click at [256, 89] on div at bounding box center [232, 88] width 144 height 33
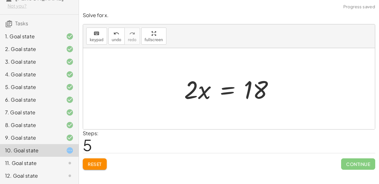
drag, startPoint x: 176, startPoint y: 92, endPoint x: 179, endPoint y: 94, distance: 3.4
click at [179, 94] on div "· 2 · ( + x + 4 ) = 26 + · 2 · x + · 2 · 4 = 26 + · 2 · x + 8 = 26 + · 2 · x + …" at bounding box center [229, 89] width 109 height 36
drag, startPoint x: 189, startPoint y: 95, endPoint x: 246, endPoint y: 107, distance: 58.2
click at [246, 107] on div "· 2 · ( + x + 4 ) = 26 + · 2 · x + · 2 · 4 = 26 + · 2 · x + 8 = 26 + · 2 · x + …" at bounding box center [229, 88] width 292 height 81
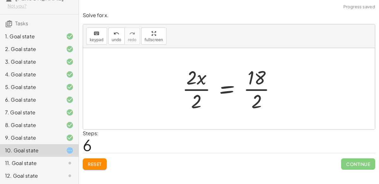
click at [201, 88] on div at bounding box center [231, 88] width 105 height 49
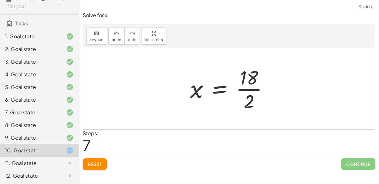
click at [256, 90] on div at bounding box center [231, 88] width 89 height 49
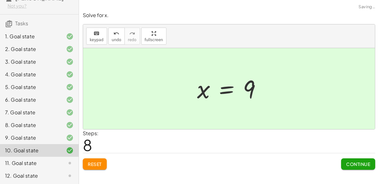
click at [60, 160] on div at bounding box center [65, 163] width 18 height 8
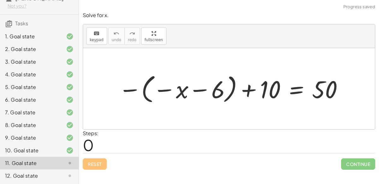
click at [172, 88] on div at bounding box center [231, 88] width 233 height 34
click at [145, 86] on div at bounding box center [231, 88] width 233 height 34
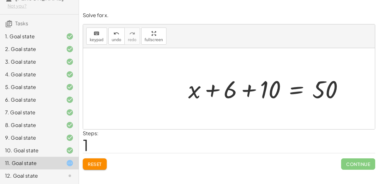
click at [250, 87] on div at bounding box center [268, 89] width 167 height 32
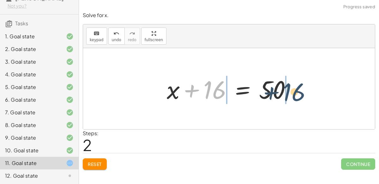
drag, startPoint x: 208, startPoint y: 86, endPoint x: 291, endPoint y: 88, distance: 83.4
click at [291, 88] on div at bounding box center [232, 88] width 136 height 33
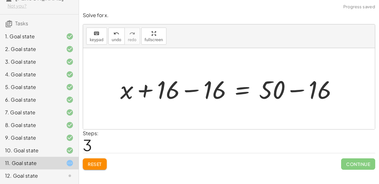
click at [295, 88] on div at bounding box center [231, 88] width 228 height 33
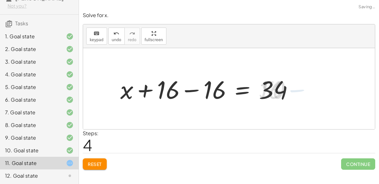
click at [189, 91] on div at bounding box center [209, 88] width 184 height 33
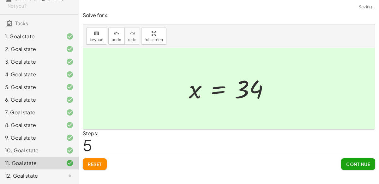
click at [34, 175] on div "12. Goal state" at bounding box center [30, 176] width 51 height 8
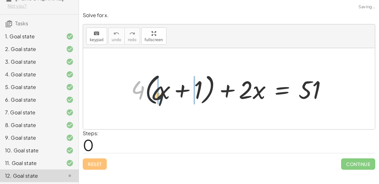
drag, startPoint x: 133, startPoint y: 84, endPoint x: 154, endPoint y: 90, distance: 21.7
click at [154, 90] on div at bounding box center [231, 88] width 207 height 36
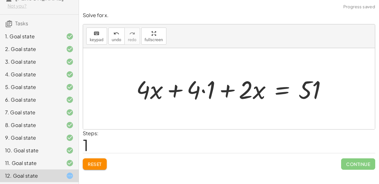
click at [177, 89] on div at bounding box center [234, 88] width 202 height 33
click at [202, 91] on div at bounding box center [234, 88] width 202 height 33
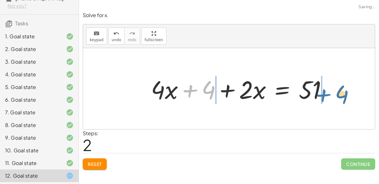
drag, startPoint x: 211, startPoint y: 91, endPoint x: 350, endPoint y: 95, distance: 139.1
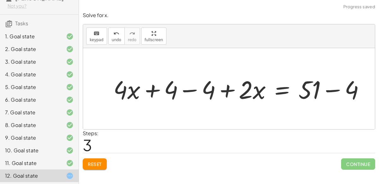
click at [333, 90] on div at bounding box center [241, 88] width 263 height 33
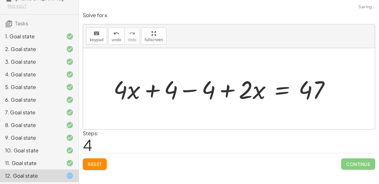
click at [191, 88] on div at bounding box center [224, 88] width 228 height 33
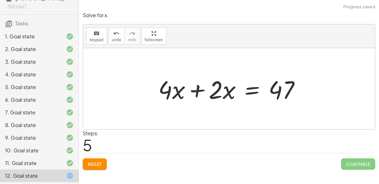
click at [197, 90] on div at bounding box center [231, 88] width 153 height 33
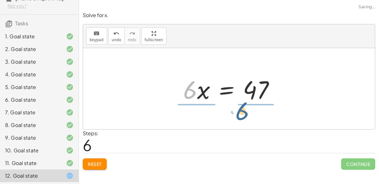
drag, startPoint x: 186, startPoint y: 92, endPoint x: 240, endPoint y: 112, distance: 57.6
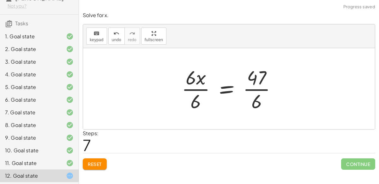
click at [250, 90] on div at bounding box center [231, 88] width 106 height 49
click at [202, 89] on div at bounding box center [231, 88] width 106 height 49
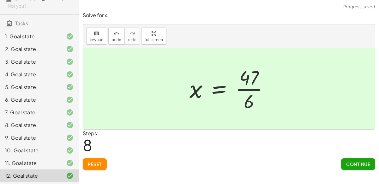
click at [259, 88] on div at bounding box center [231, 88] width 91 height 49
click at [13, 88] on div "5. Goal state" at bounding box center [30, 87] width 51 height 8
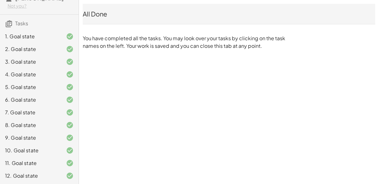
click at [60, 85] on div at bounding box center [65, 87] width 18 height 8
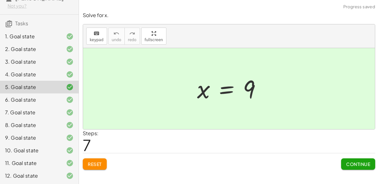
click at [212, 89] on div at bounding box center [232, 88] width 76 height 31
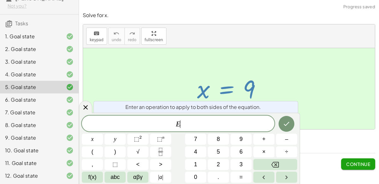
click at [140, 76] on div at bounding box center [229, 88] width 292 height 81
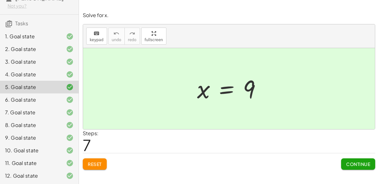
click at [194, 91] on div at bounding box center [232, 88] width 76 height 31
drag, startPoint x: 194, startPoint y: 91, endPoint x: 208, endPoint y: 91, distance: 13.6
click at [208, 91] on div at bounding box center [232, 88] width 76 height 31
click at [97, 162] on span "Reset" at bounding box center [95, 164] width 14 height 6
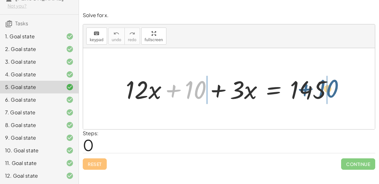
drag, startPoint x: 188, startPoint y: 89, endPoint x: 322, endPoint y: 88, distance: 133.9
click at [322, 88] on div at bounding box center [232, 88] width 218 height 33
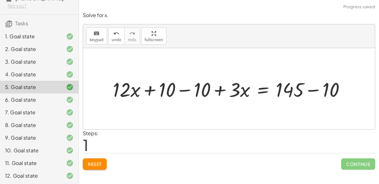
click at [183, 90] on div at bounding box center [232, 89] width 244 height 26
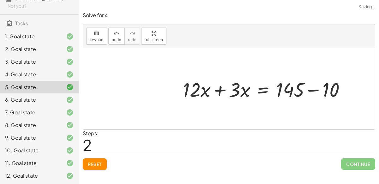
click at [312, 88] on div at bounding box center [267, 89] width 174 height 26
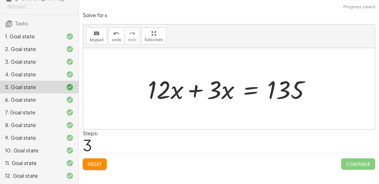
click at [195, 90] on div at bounding box center [231, 88] width 173 height 33
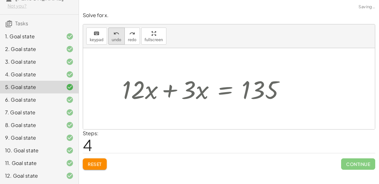
click at [114, 40] on span "undo" at bounding box center [116, 40] width 9 height 4
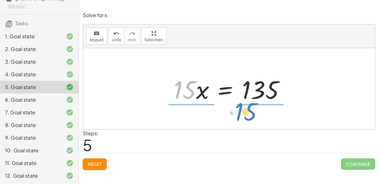
drag, startPoint x: 184, startPoint y: 86, endPoint x: 260, endPoint y: 108, distance: 79.3
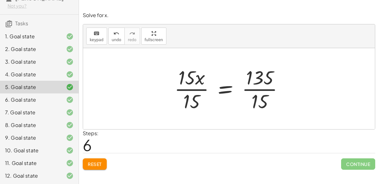
click at [198, 87] on div at bounding box center [231, 88] width 121 height 49
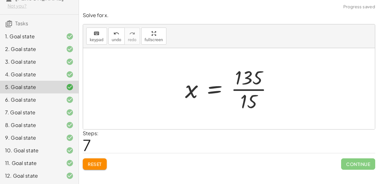
click at [256, 88] on div at bounding box center [231, 88] width 99 height 49
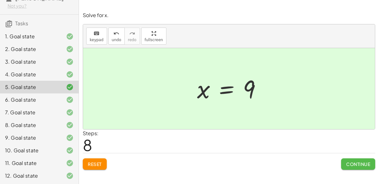
click at [356, 159] on button "Continue" at bounding box center [358, 163] width 34 height 11
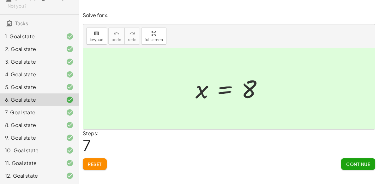
click at [101, 162] on span "Reset" at bounding box center [95, 164] width 14 height 6
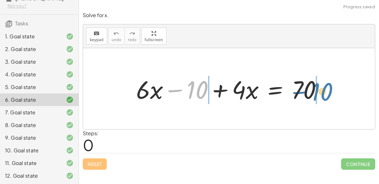
drag, startPoint x: 191, startPoint y: 87, endPoint x: 316, endPoint y: 89, distance: 124.8
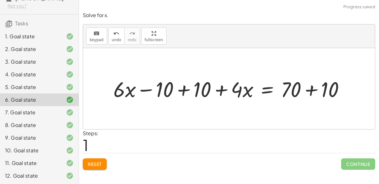
click at [182, 88] on div at bounding box center [231, 89] width 243 height 28
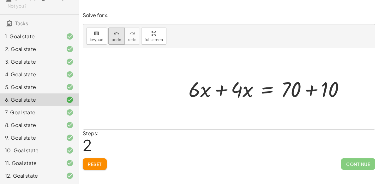
click at [112, 38] on span "undo" at bounding box center [116, 40] width 9 height 4
click at [309, 90] on div at bounding box center [269, 89] width 168 height 28
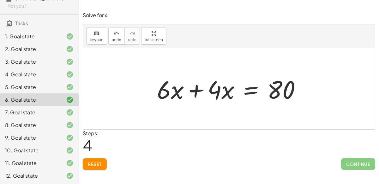
click at [195, 91] on div at bounding box center [231, 88] width 155 height 33
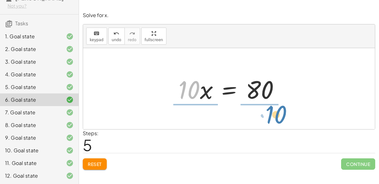
drag, startPoint x: 199, startPoint y: 94, endPoint x: 284, endPoint y: 116, distance: 88.0
click at [284, 116] on div "+ · 6 · x − 10 + · 4 · x = 70 + · 6 · x − 10 + 10 + · 4 · x = + 70 + 10 + · 6 ·…" at bounding box center [229, 88] width 292 height 81
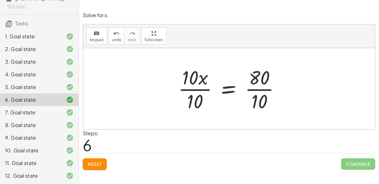
click at [182, 88] on div at bounding box center [231, 88] width 113 height 49
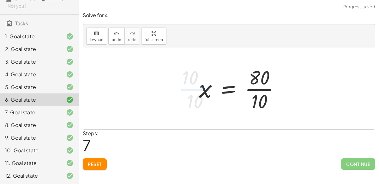
click at [250, 88] on div at bounding box center [242, 88] width 92 height 49
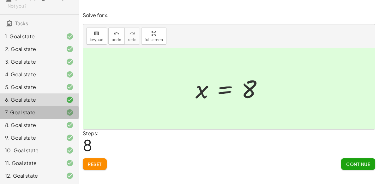
click at [60, 112] on div at bounding box center [65, 112] width 18 height 8
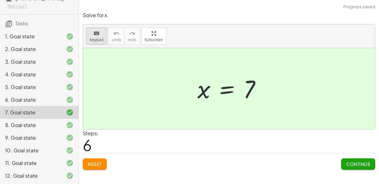
click at [99, 40] on span "keypad" at bounding box center [97, 40] width 14 height 4
click at [97, 161] on span "Reset" at bounding box center [95, 164] width 14 height 6
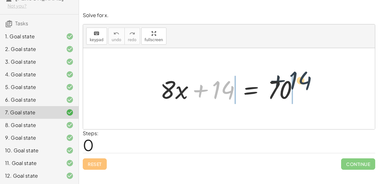
drag, startPoint x: 218, startPoint y: 94, endPoint x: 301, endPoint y: 88, distance: 83.0
click at [301, 88] on div at bounding box center [231, 88] width 149 height 33
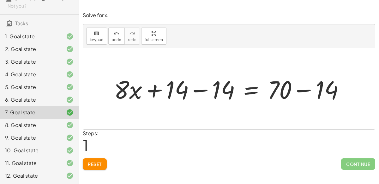
click at [199, 89] on div at bounding box center [231, 88] width 241 height 33
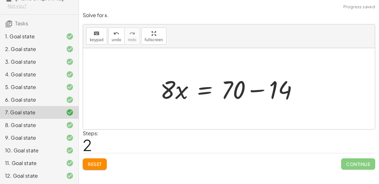
click at [256, 89] on div at bounding box center [231, 88] width 149 height 33
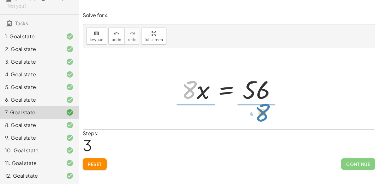
drag, startPoint x: 186, startPoint y: 91, endPoint x: 258, endPoint y: 113, distance: 75.6
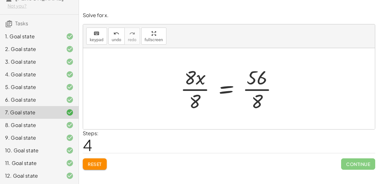
click at [200, 89] on div at bounding box center [231, 88] width 108 height 49
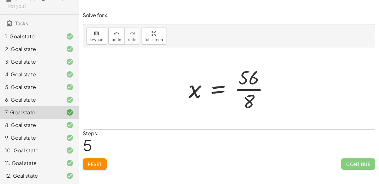
click at [257, 88] on div at bounding box center [231, 88] width 92 height 49
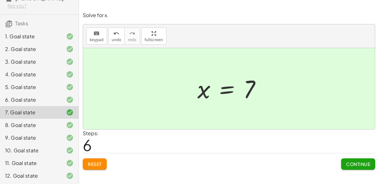
click at [42, 119] on div "8. Goal state" at bounding box center [39, 124] width 79 height 13
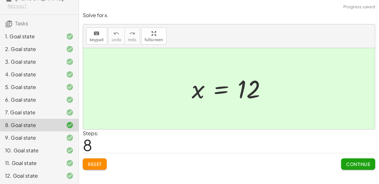
click at [102, 167] on button "Reset" at bounding box center [95, 163] width 24 height 11
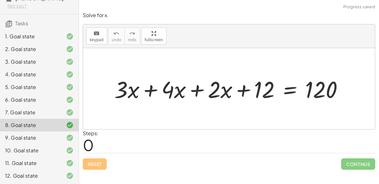
click at [153, 92] on div at bounding box center [231, 88] width 240 height 30
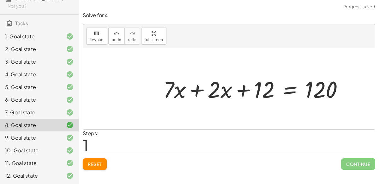
click at [197, 88] on div at bounding box center [255, 88] width 191 height 30
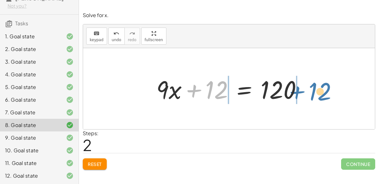
drag, startPoint x: 208, startPoint y: 83, endPoint x: 312, endPoint y: 85, distance: 103.9
click at [312, 85] on div "+ · 3 · x + · 4 · x + · 2 · x + 12 = 120 + · 7 · x + · 2 · x + 12 = 120 + 12 + …" at bounding box center [229, 88] width 292 height 81
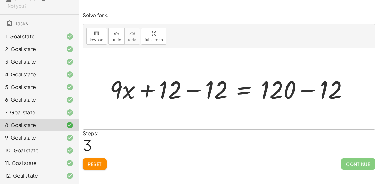
click at [195, 90] on div at bounding box center [231, 88] width 249 height 33
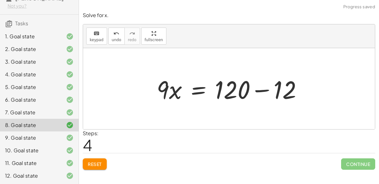
click at [309, 88] on div at bounding box center [232, 88] width 157 height 33
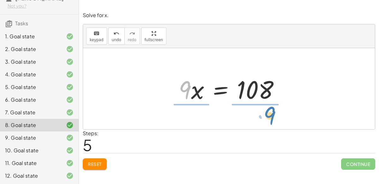
drag, startPoint x: 186, startPoint y: 85, endPoint x: 271, endPoint y: 111, distance: 89.1
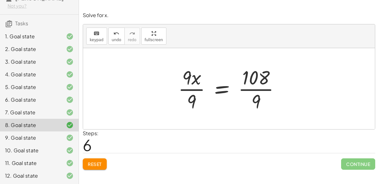
click at [201, 87] on div at bounding box center [231, 88] width 113 height 49
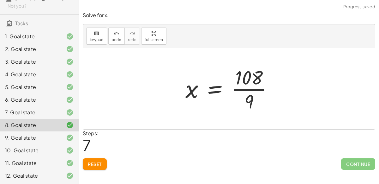
click at [253, 89] on div at bounding box center [231, 88] width 99 height 49
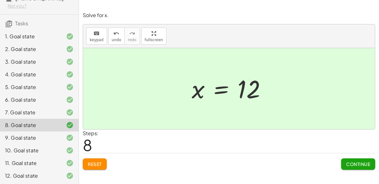
click at [20, 134] on div "9. Goal state" at bounding box center [30, 138] width 51 height 8
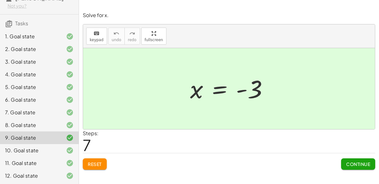
click at [104, 159] on button "Reset" at bounding box center [95, 163] width 24 height 11
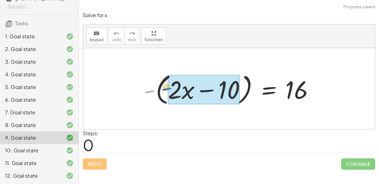
drag, startPoint x: 150, startPoint y: 88, endPoint x: 168, endPoint y: 85, distance: 17.6
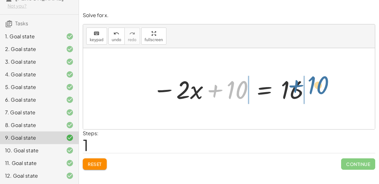
drag, startPoint x: 234, startPoint y: 91, endPoint x: 316, endPoint y: 86, distance: 81.3
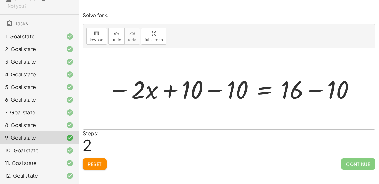
click at [311, 88] on div at bounding box center [232, 88] width 254 height 33
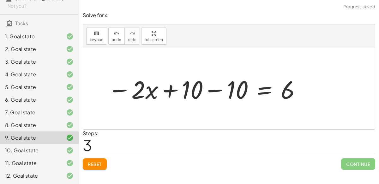
click at [221, 90] on div at bounding box center [205, 88] width 200 height 33
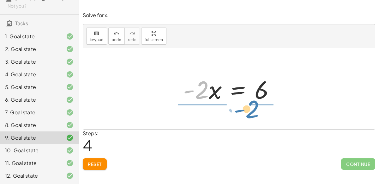
drag, startPoint x: 203, startPoint y: 90, endPoint x: 255, endPoint y: 108, distance: 55.4
click at [255, 108] on div "- ( + · 2 · x − 10 ) = 16 − · 2 · x + 10 = 16 − · 2 · x + 10 − 10 = + 16 − 10 −…" at bounding box center [229, 88] width 292 height 81
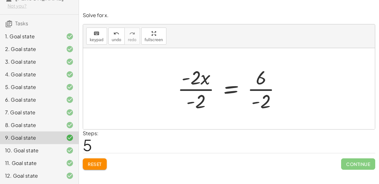
click at [265, 86] on div at bounding box center [231, 88] width 115 height 49
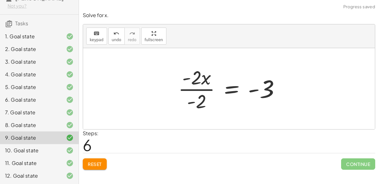
click at [199, 88] on div at bounding box center [231, 88] width 113 height 49
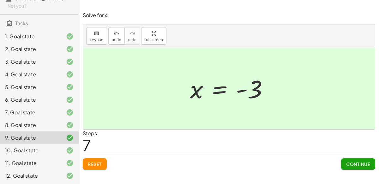
click at [34, 148] on div "10. Goal state" at bounding box center [30, 150] width 51 height 8
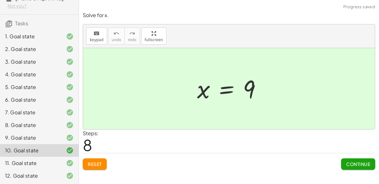
click at [93, 163] on span "Reset" at bounding box center [95, 164] width 14 height 6
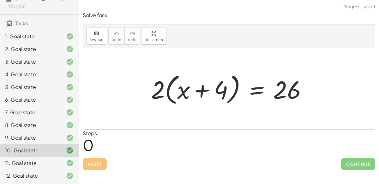
click at [170, 91] on div at bounding box center [231, 88] width 167 height 36
click at [166, 91] on div at bounding box center [231, 88] width 167 height 36
drag, startPoint x: 159, startPoint y: 91, endPoint x: 181, endPoint y: 94, distance: 22.7
click at [181, 94] on div at bounding box center [231, 88] width 167 height 36
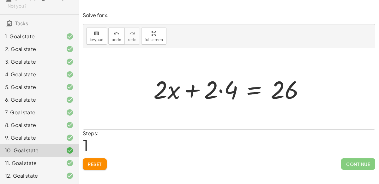
click at [222, 93] on div at bounding box center [231, 88] width 162 height 33
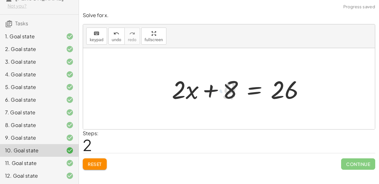
click at [208, 90] on div at bounding box center [241, 88] width 144 height 33
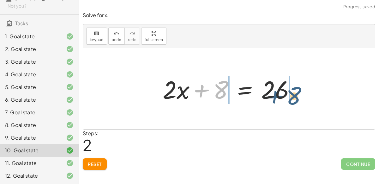
drag, startPoint x: 215, startPoint y: 89, endPoint x: 289, endPoint y: 95, distance: 74.1
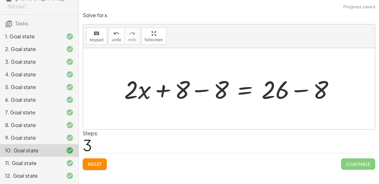
click at [296, 89] on div at bounding box center [231, 88] width 221 height 33
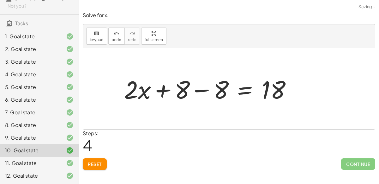
click at [201, 89] on div at bounding box center [210, 88] width 178 height 33
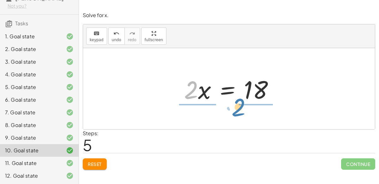
drag, startPoint x: 190, startPoint y: 90, endPoint x: 238, endPoint y: 108, distance: 51.8
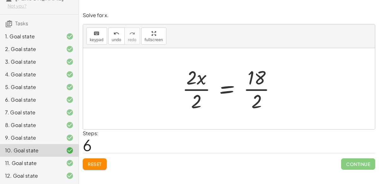
click at [201, 91] on div at bounding box center [231, 88] width 105 height 49
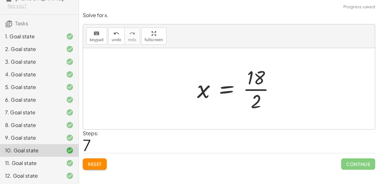
click at [248, 88] on div at bounding box center [238, 88] width 89 height 49
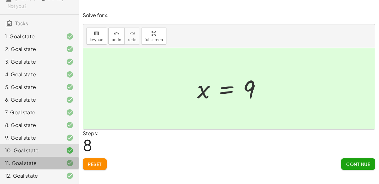
click at [44, 163] on div "11. Goal state" at bounding box center [30, 163] width 51 height 8
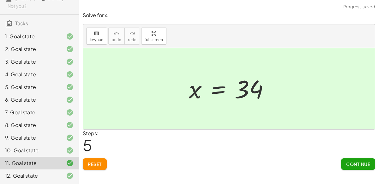
click at [90, 163] on span "Reset" at bounding box center [95, 164] width 14 height 6
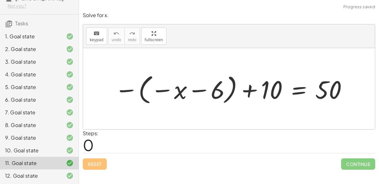
click at [142, 88] on div at bounding box center [232, 88] width 240 height 35
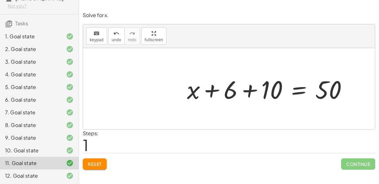
click at [213, 89] on div at bounding box center [270, 88] width 172 height 33
click at [251, 91] on div at bounding box center [270, 88] width 172 height 33
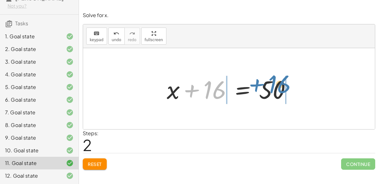
drag, startPoint x: 212, startPoint y: 86, endPoint x: 285, endPoint y: 79, distance: 73.0
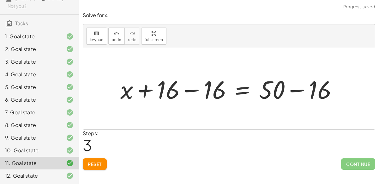
click at [297, 87] on div at bounding box center [231, 88] width 228 height 33
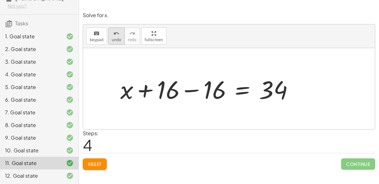
click at [112, 36] on div "undo" at bounding box center [116, 33] width 9 height 8
click at [192, 91] on div at bounding box center [209, 88] width 184 height 33
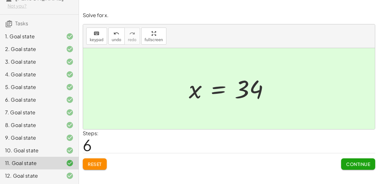
click at [63, 175] on div at bounding box center [65, 176] width 18 height 8
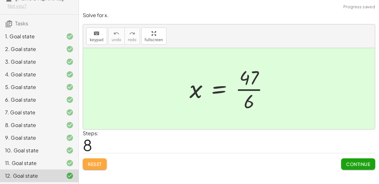
click at [95, 158] on button "Reset" at bounding box center [95, 163] width 24 height 11
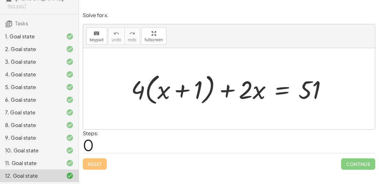
click at [148, 93] on div at bounding box center [231, 88] width 207 height 36
drag, startPoint x: 134, startPoint y: 88, endPoint x: 156, endPoint y: 89, distance: 22.2
click at [156, 89] on div at bounding box center [231, 88] width 207 height 36
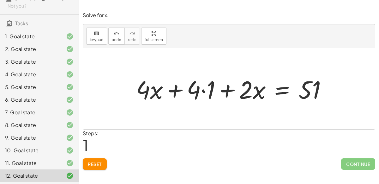
click at [205, 90] on div at bounding box center [234, 88] width 202 height 33
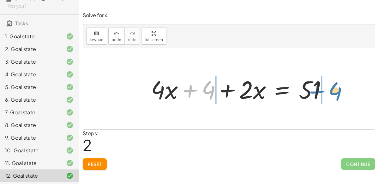
drag, startPoint x: 207, startPoint y: 88, endPoint x: 334, endPoint y: 90, distance: 127.3
click at [334, 90] on div at bounding box center [241, 88] width 187 height 33
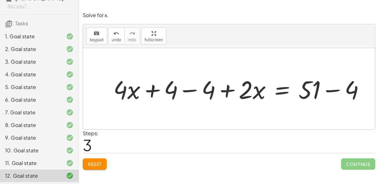
click at [195, 90] on div at bounding box center [241, 88] width 263 height 33
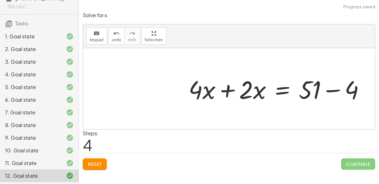
click at [331, 88] on div at bounding box center [278, 88] width 187 height 33
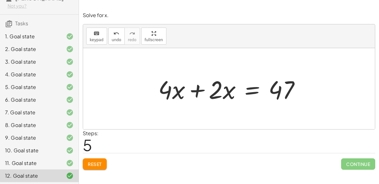
click at [194, 87] on div at bounding box center [231, 88] width 153 height 33
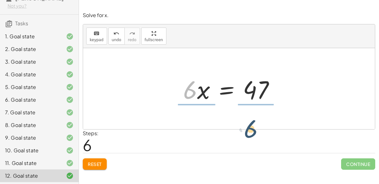
drag, startPoint x: 189, startPoint y: 88, endPoint x: 248, endPoint y: 126, distance: 70.3
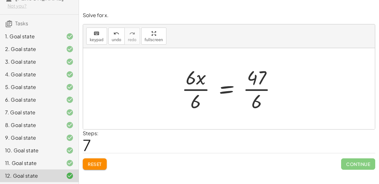
click at [258, 88] on div at bounding box center [231, 88] width 106 height 49
click at [205, 88] on div at bounding box center [231, 88] width 106 height 49
